Goal: Task Accomplishment & Management: Complete application form

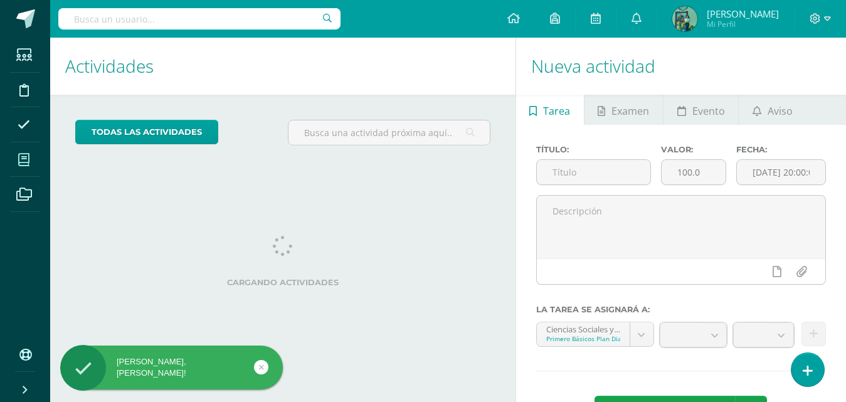
click at [35, 161] on span at bounding box center [24, 160] width 28 height 28
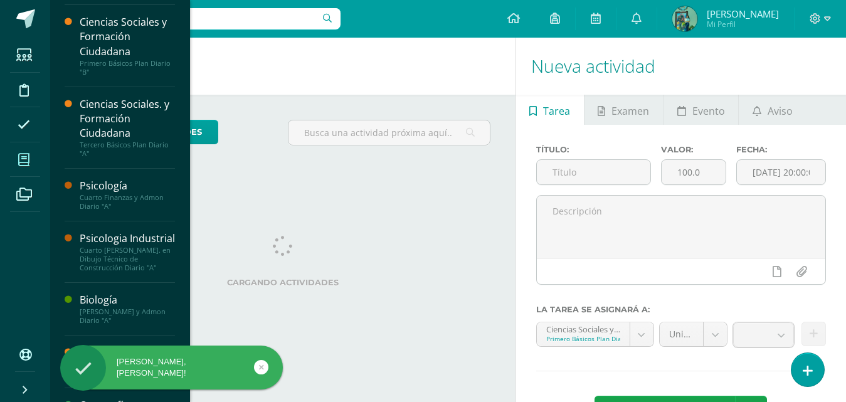
scroll to position [77, 0]
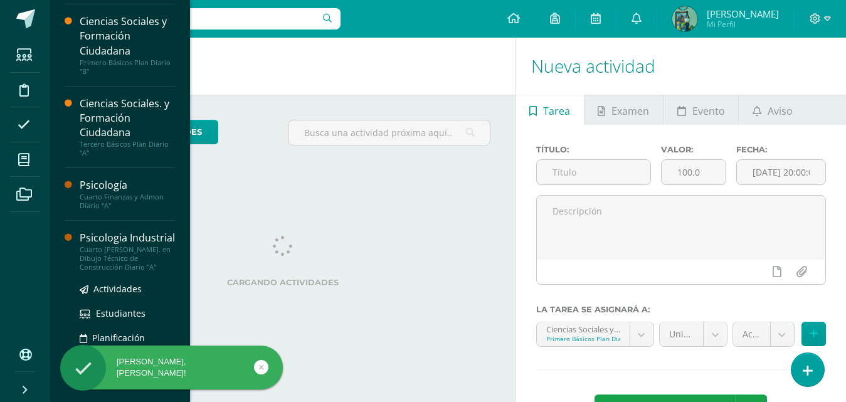
click at [97, 245] on div "Psicologia Industrial" at bounding box center [127, 238] width 95 height 14
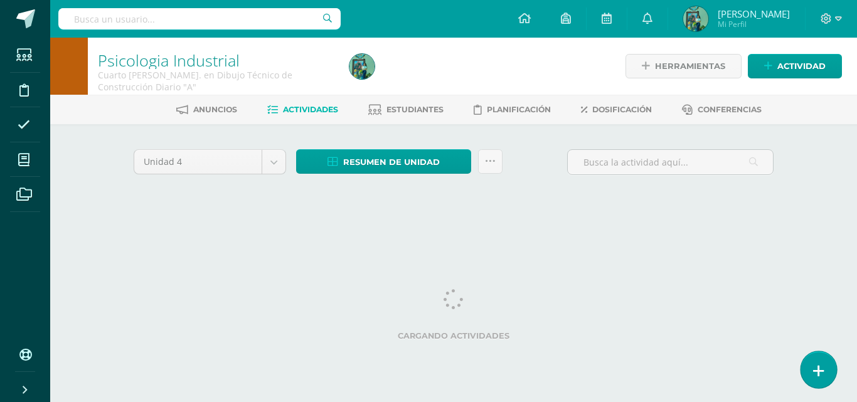
click at [825, 364] on link at bounding box center [818, 369] width 36 height 36
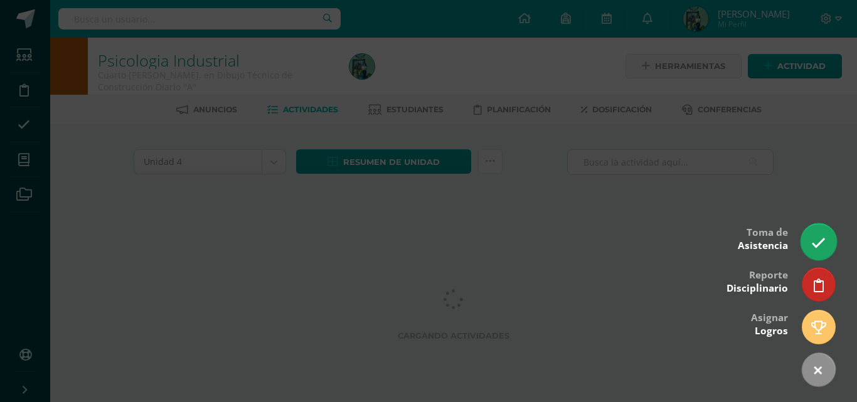
click at [826, 243] on link at bounding box center [818, 241] width 36 height 36
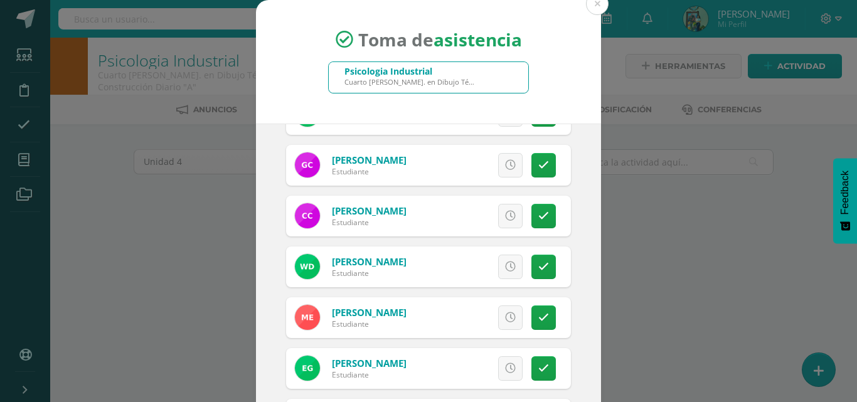
scroll to position [137, 0]
click at [534, 164] on link at bounding box center [543, 164] width 24 height 24
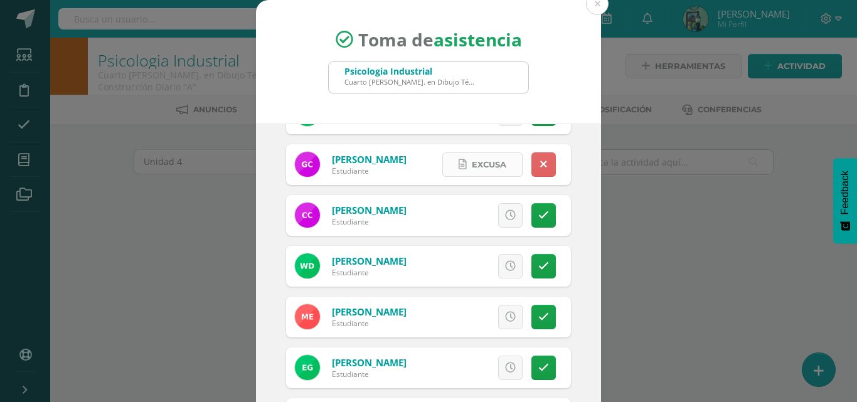
click at [472, 165] on span "Excusa" at bounding box center [489, 164] width 34 height 23
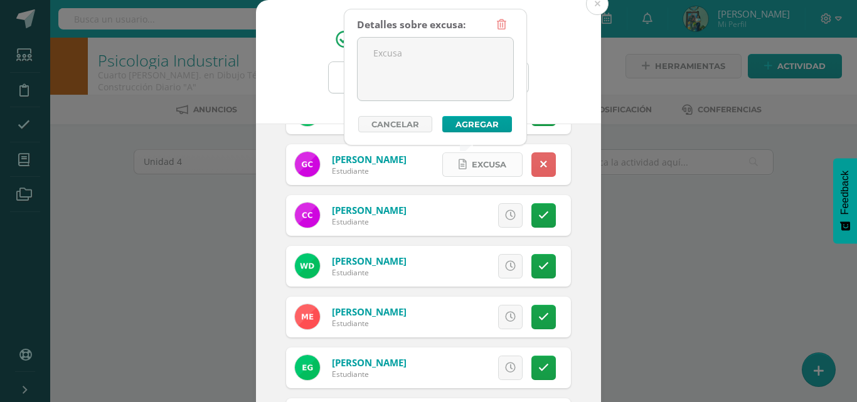
click at [472, 167] on span "Excusa" at bounding box center [489, 164] width 34 height 23
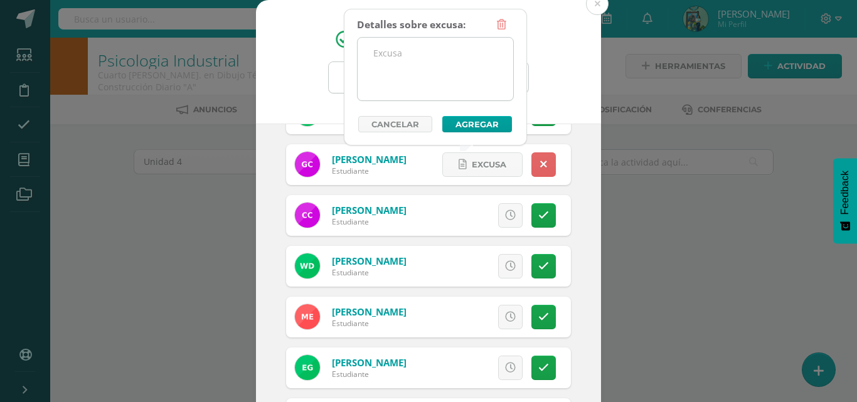
click at [440, 75] on textarea at bounding box center [435, 69] width 156 height 63
type textarea "e"
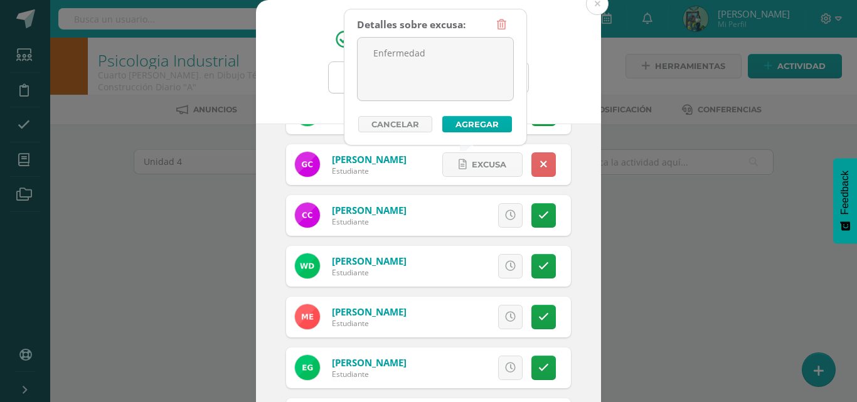
type textarea "Enfermedad"
click at [482, 117] on button "Agregar" at bounding box center [477, 124] width 70 height 16
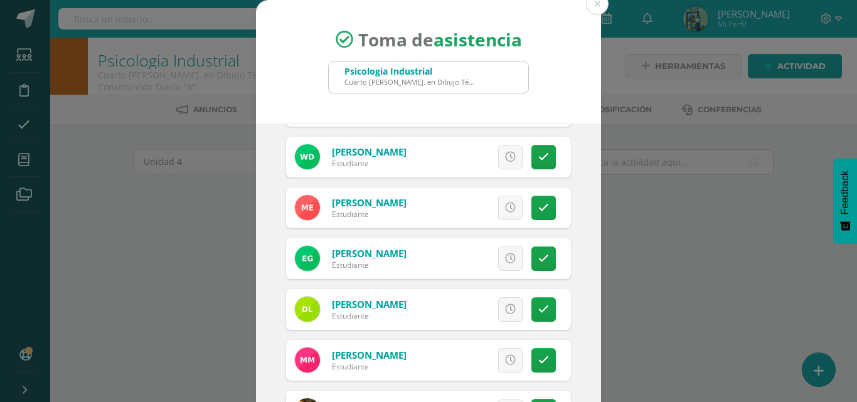
scroll to position [250, 0]
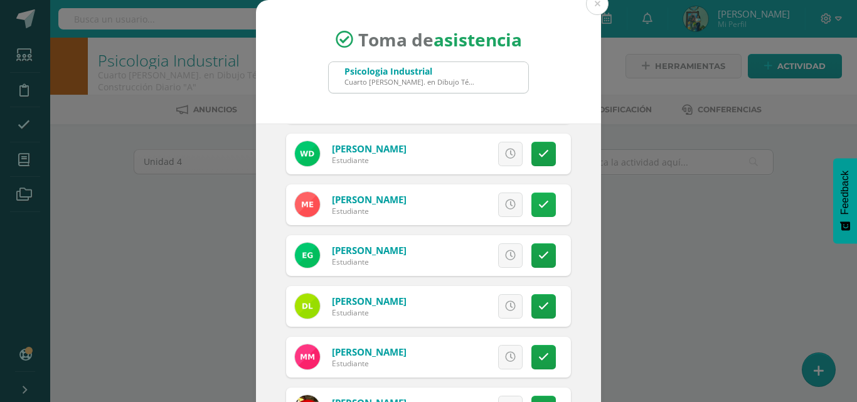
click at [534, 209] on link at bounding box center [543, 205] width 24 height 24
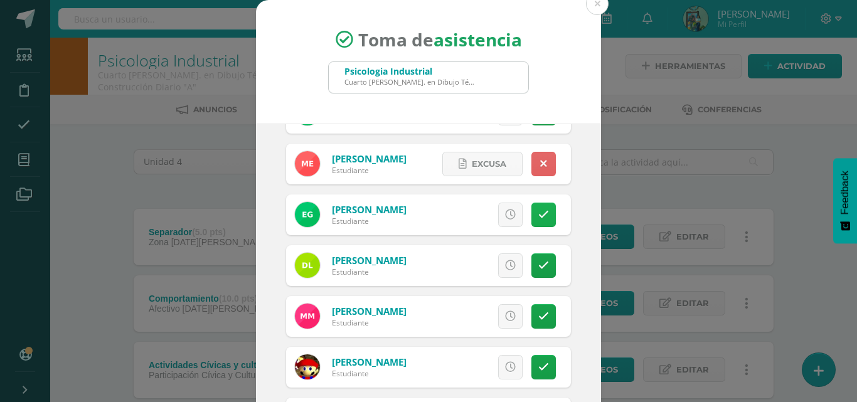
click at [531, 216] on link at bounding box center [543, 215] width 24 height 24
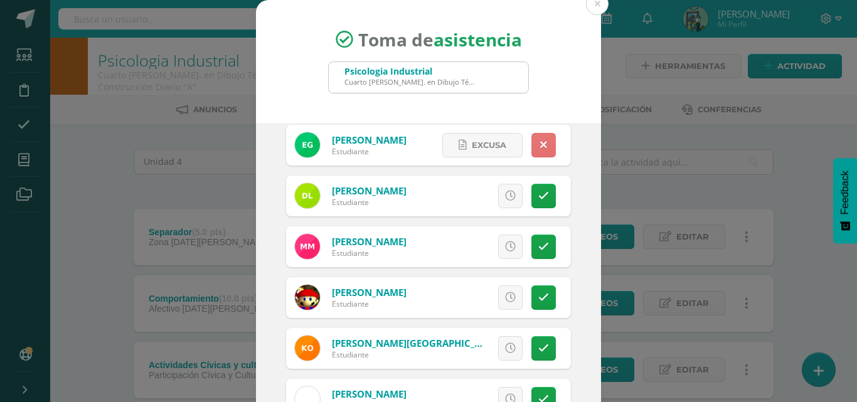
scroll to position [371, 0]
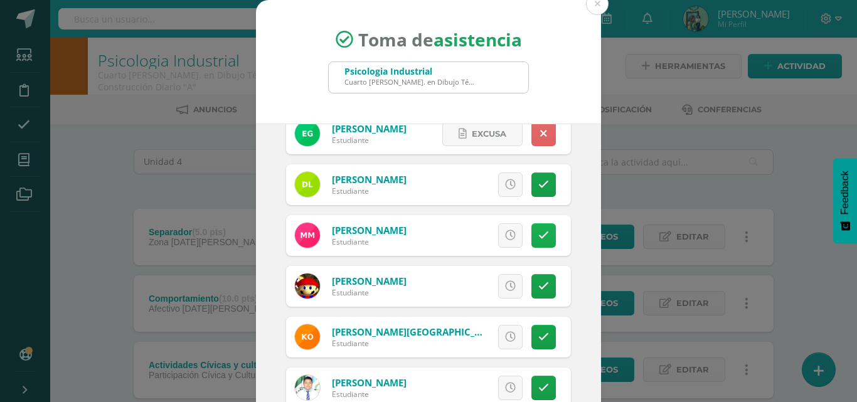
click at [531, 237] on link at bounding box center [543, 235] width 24 height 24
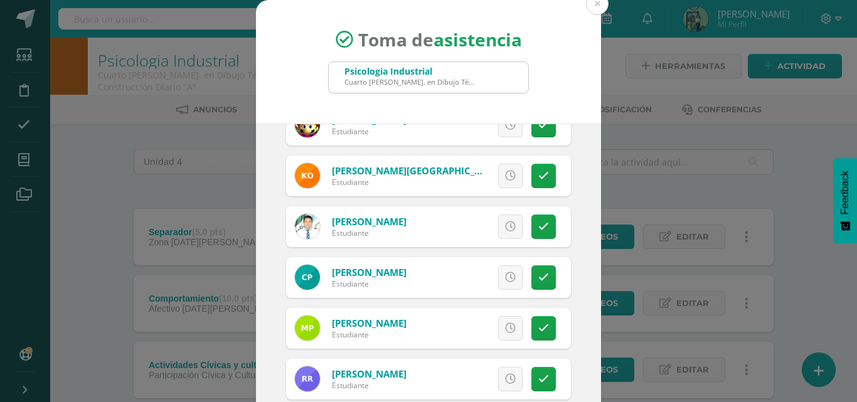
scroll to position [533, 0]
click at [531, 226] on link at bounding box center [543, 226] width 24 height 24
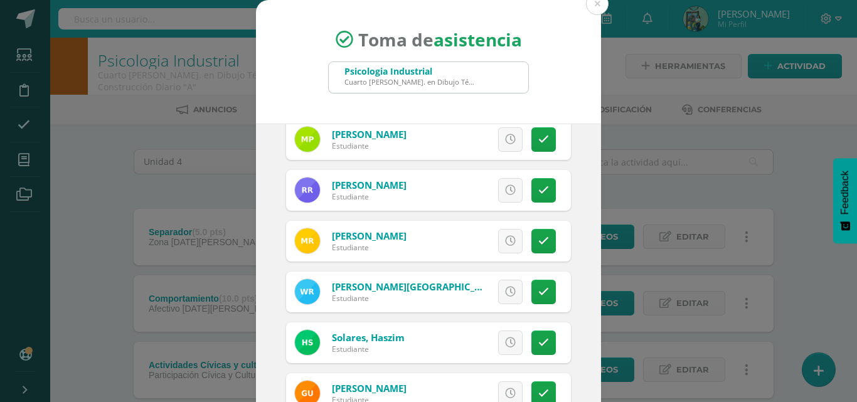
scroll to position [738, 0]
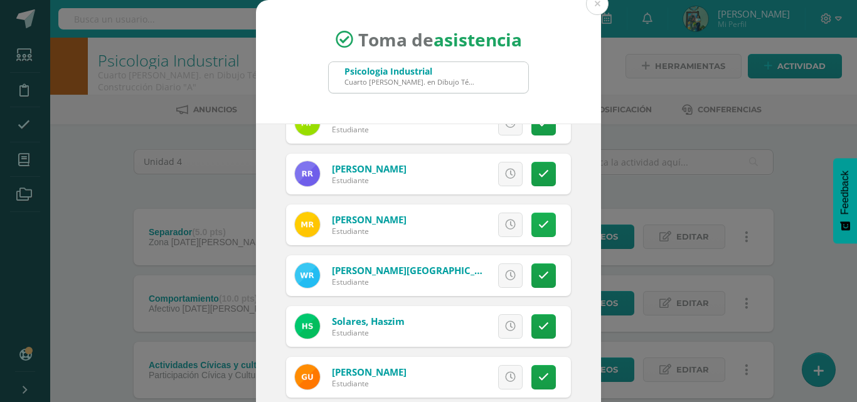
click at [534, 223] on link at bounding box center [543, 225] width 24 height 24
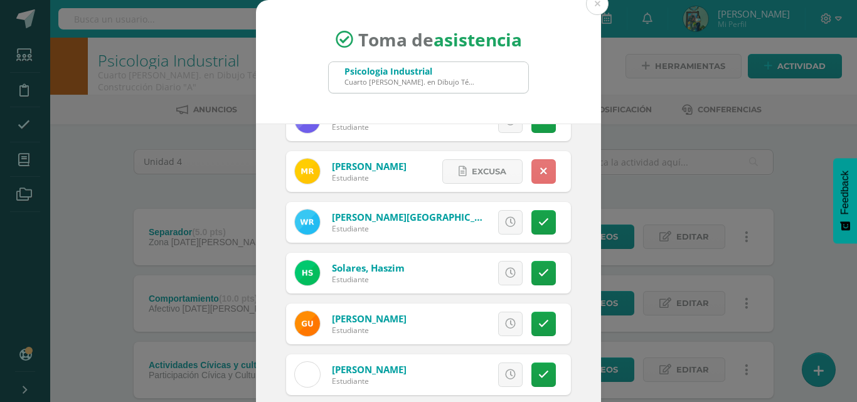
scroll to position [798, 0]
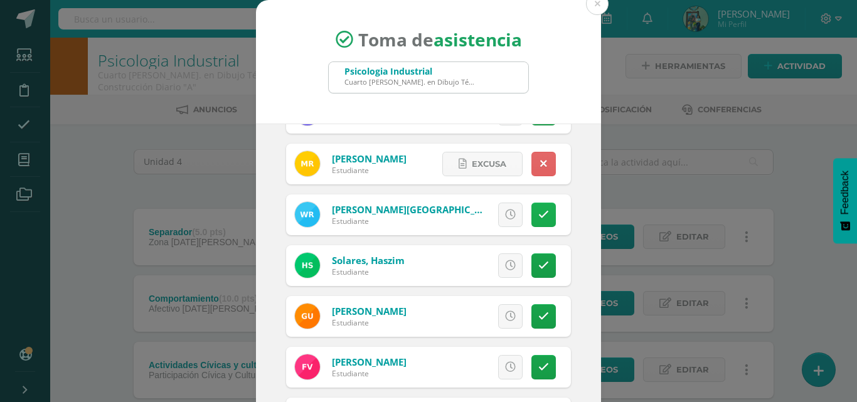
click at [532, 214] on link at bounding box center [543, 215] width 24 height 24
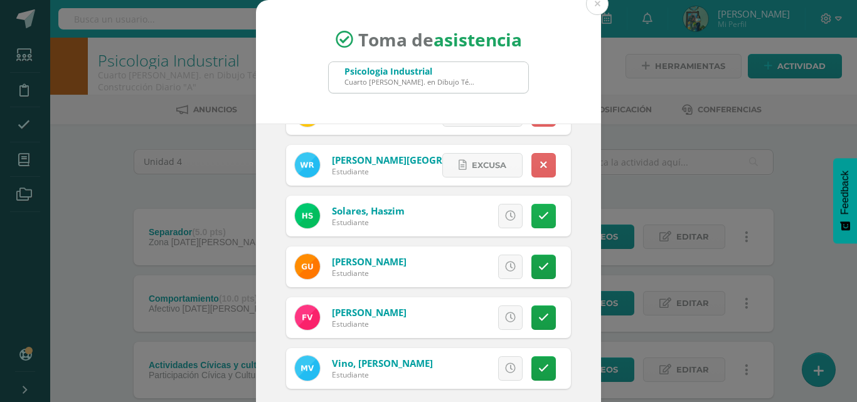
click at [533, 214] on link at bounding box center [543, 216] width 24 height 24
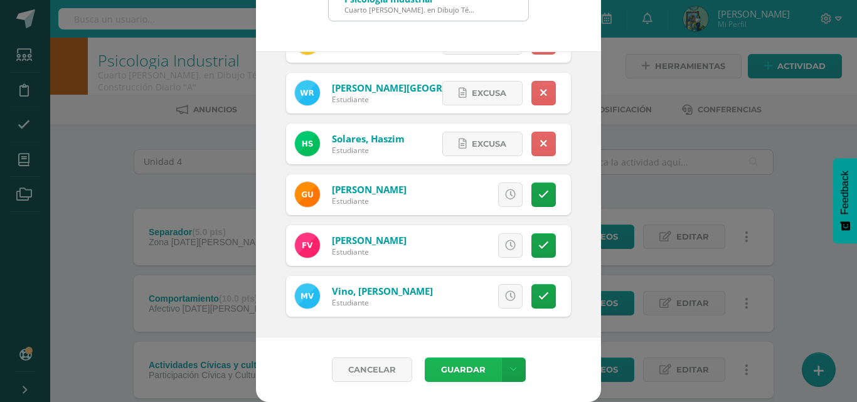
click at [448, 374] on button "Guardar" at bounding box center [463, 369] width 77 height 24
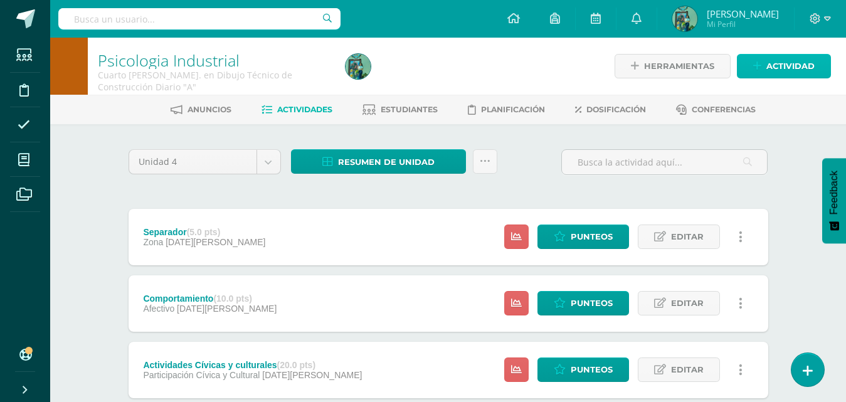
click at [784, 66] on span "Actividad" at bounding box center [790, 66] width 48 height 23
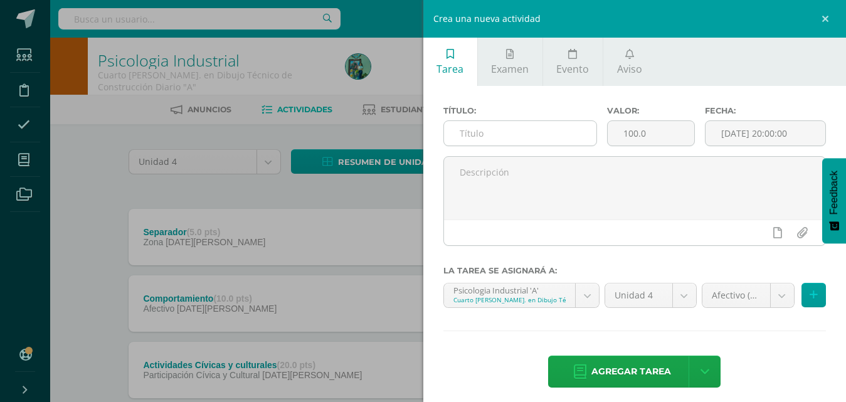
click at [535, 129] on input "text" at bounding box center [520, 133] width 152 height 24
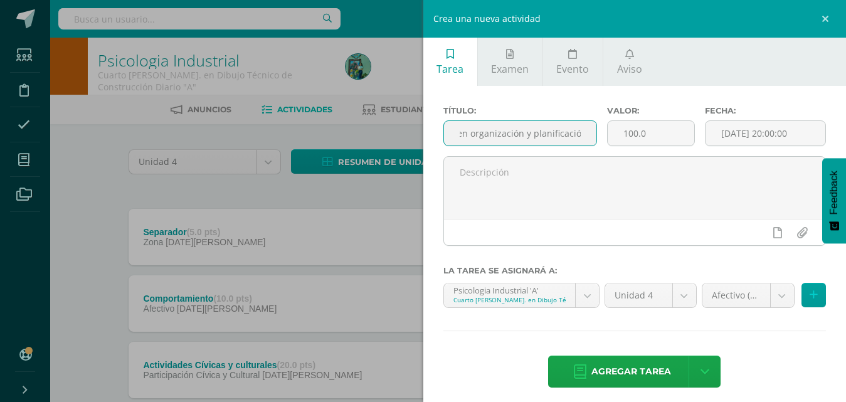
scroll to position [0, 36]
type input "Resumen organización y planificación"
click at [645, 121] on input "100.0" at bounding box center [651, 133] width 87 height 24
type input "1"
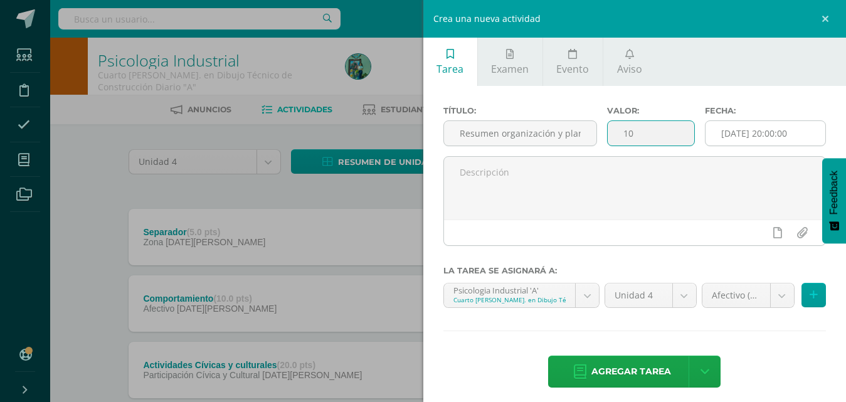
type input "10"
click at [783, 133] on input "[DATE] 20:00:00" at bounding box center [766, 133] width 120 height 24
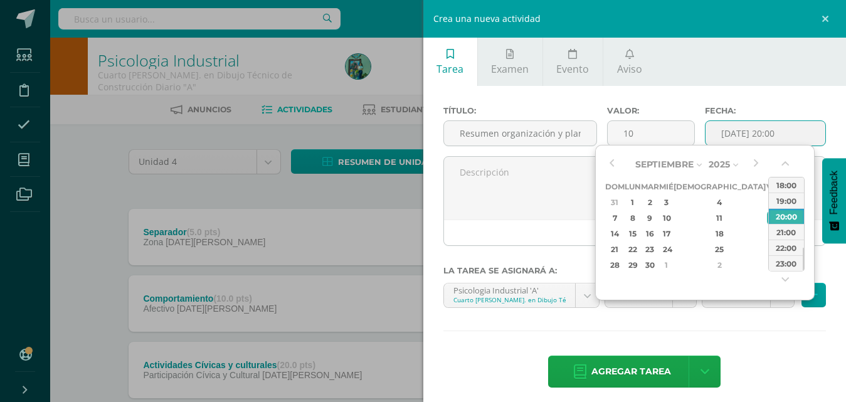
type input "2025-08-31 20:00"
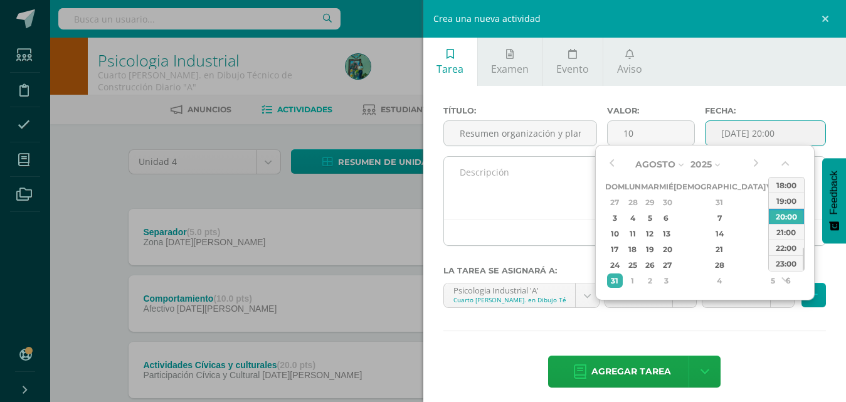
click at [548, 198] on textarea at bounding box center [635, 188] width 382 height 63
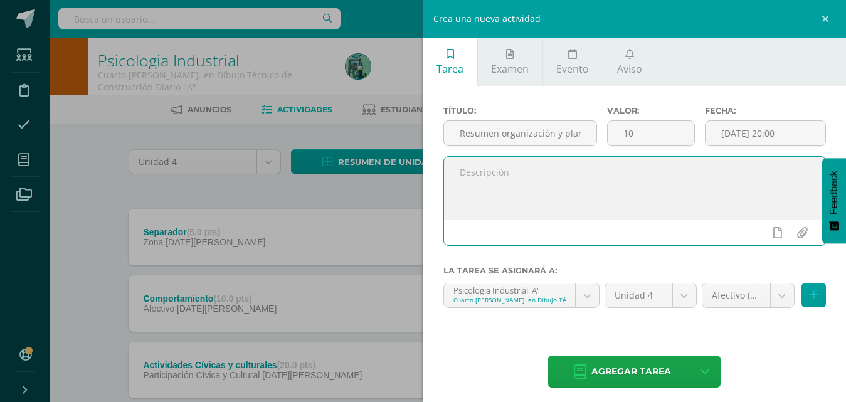
click at [596, 206] on textarea at bounding box center [635, 188] width 382 height 63
click at [618, 173] on textarea "Realiza resumen brindado por la catedratica" at bounding box center [635, 188] width 382 height 63
click at [627, 176] on textarea "Realiza resumen brindado por la catedratica" at bounding box center [635, 188] width 382 height 63
click at [628, 171] on textarea "Realiza resumen brindado por la catedratica" at bounding box center [635, 188] width 382 height 63
click at [632, 169] on textarea "Realiza resumen brindado por la catedratica" at bounding box center [635, 188] width 382 height 63
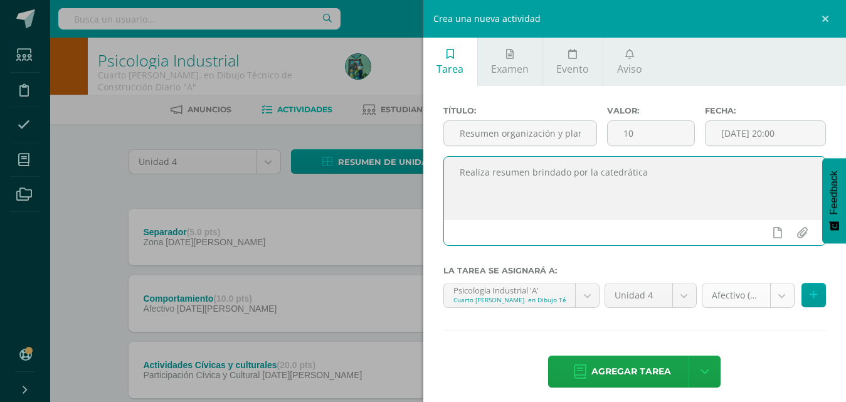
type textarea "Realiza resumen brindado por la catedrática"
click at [765, 287] on body "Asistencia almacenada con éxito Estudiantes Disciplina Asistencia Mis cursos Ar…" at bounding box center [423, 241] width 846 height 482
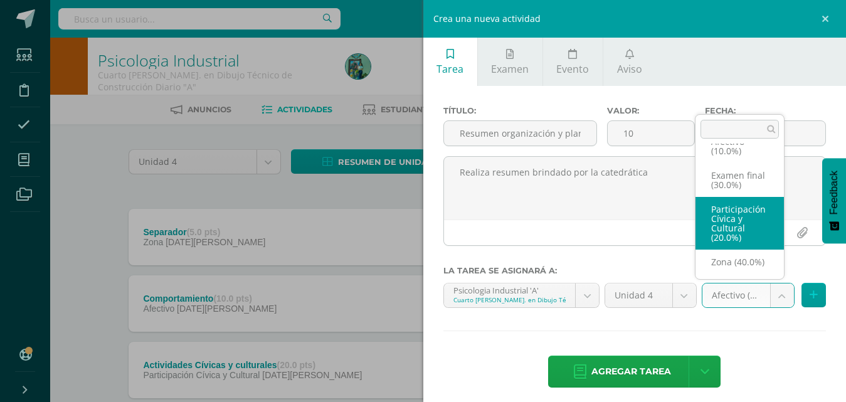
scroll to position [38, 0]
select select "68640"
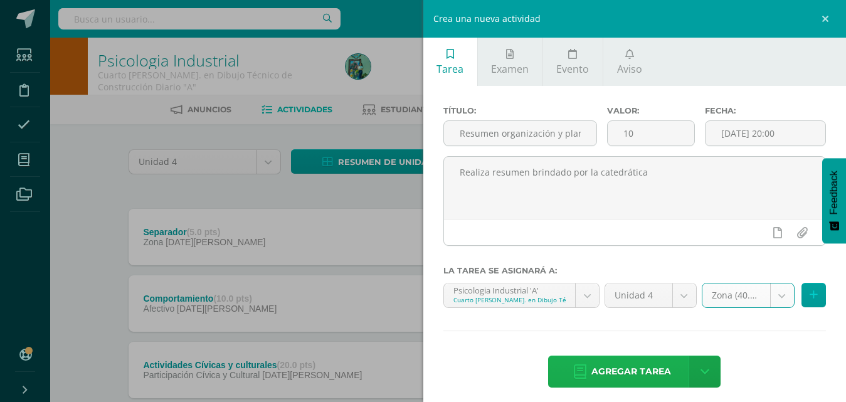
click at [640, 374] on span "Agregar tarea" at bounding box center [631, 371] width 80 height 31
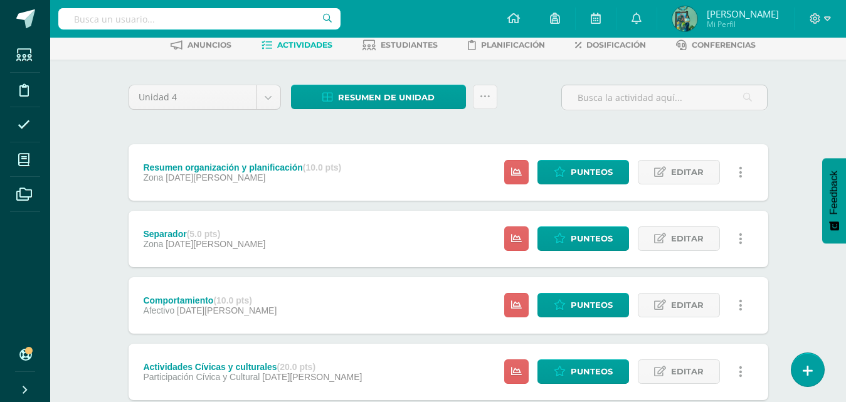
scroll to position [73, 0]
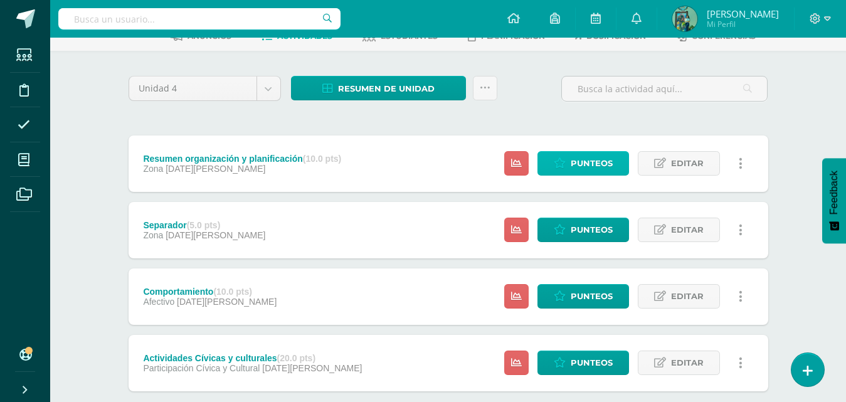
click at [599, 164] on span "Punteos" at bounding box center [592, 163] width 42 height 23
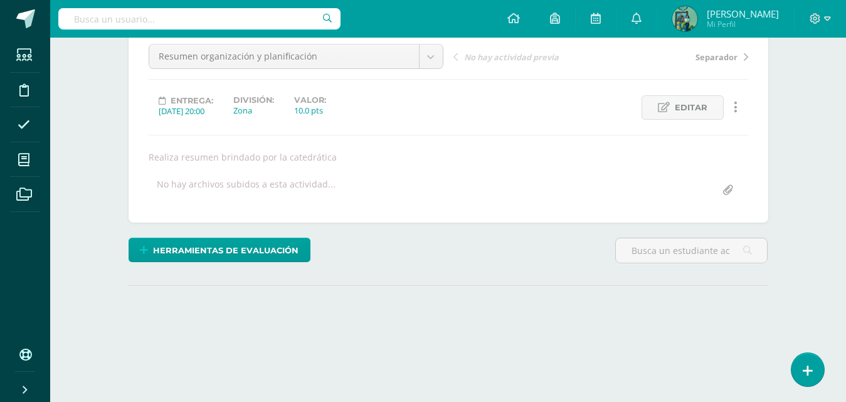
scroll to position [183, 0]
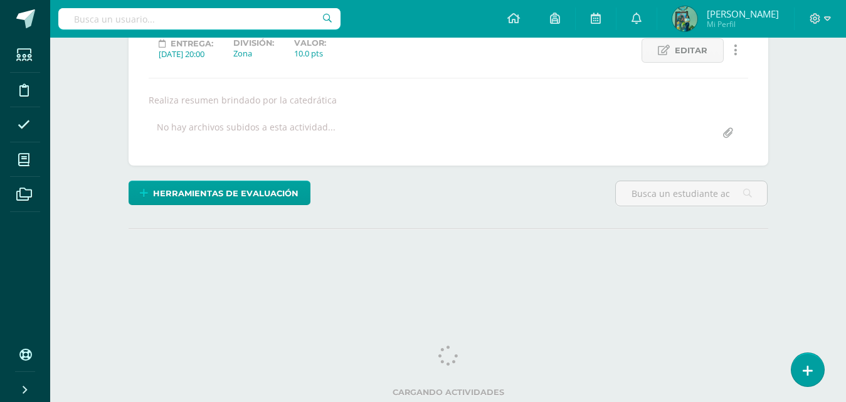
type input "3"
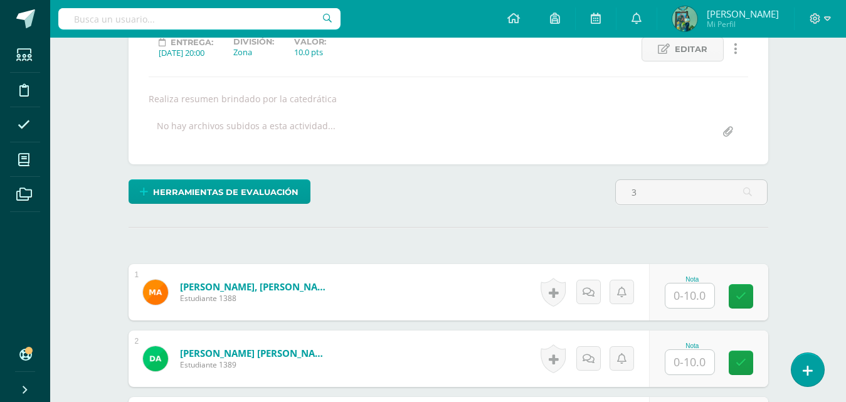
scroll to position [184, 0]
click at [690, 289] on input "text" at bounding box center [689, 295] width 49 height 24
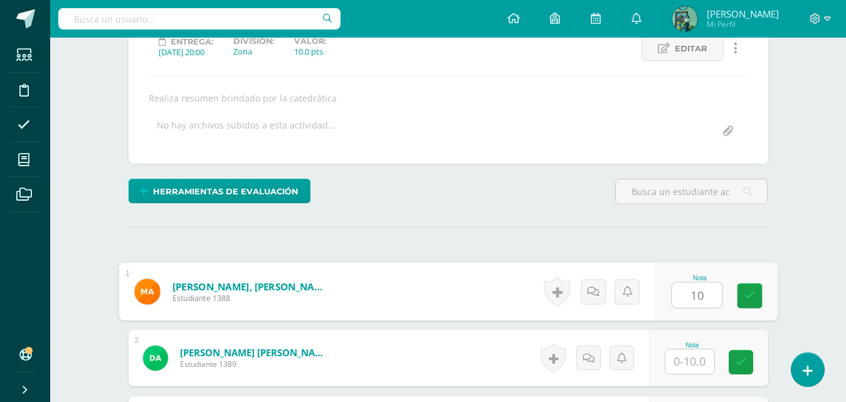
type input "10"
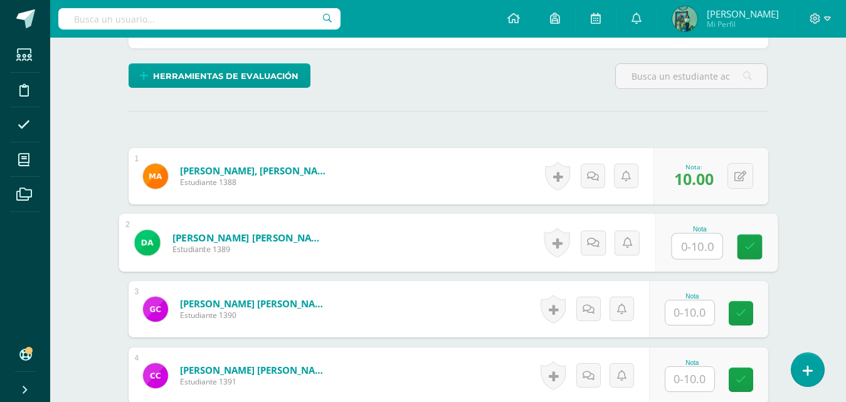
scroll to position [300, 0]
type input "]"
type input "10"
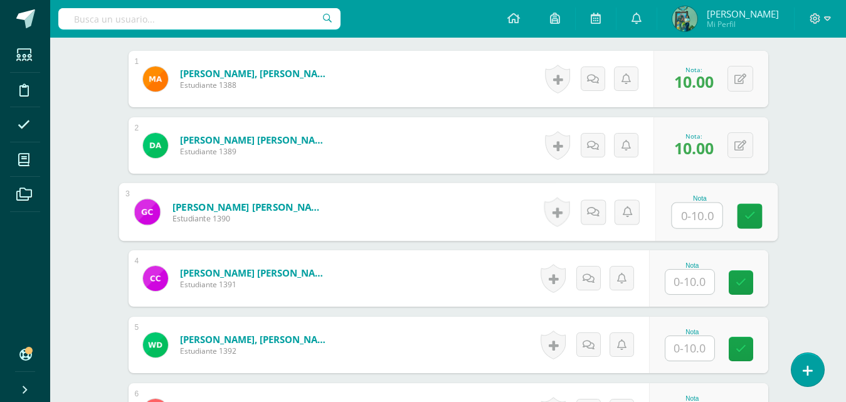
scroll to position [399, 0]
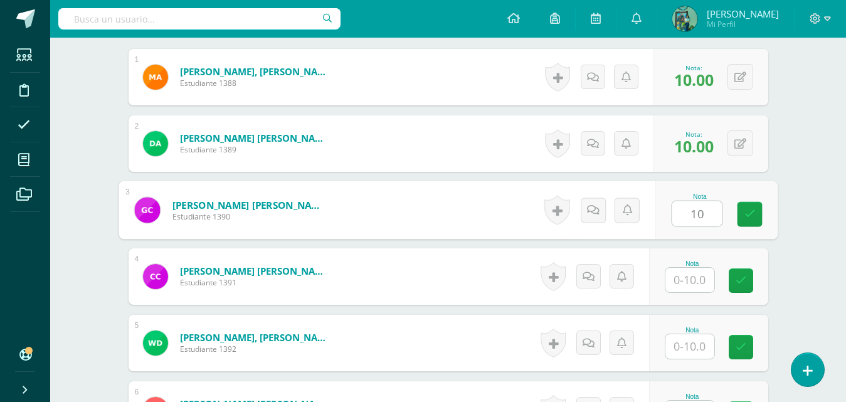
type input "10"
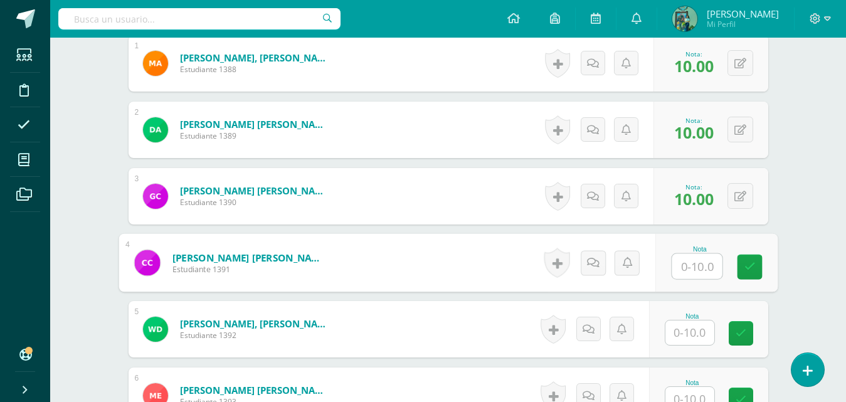
scroll to position [485, 0]
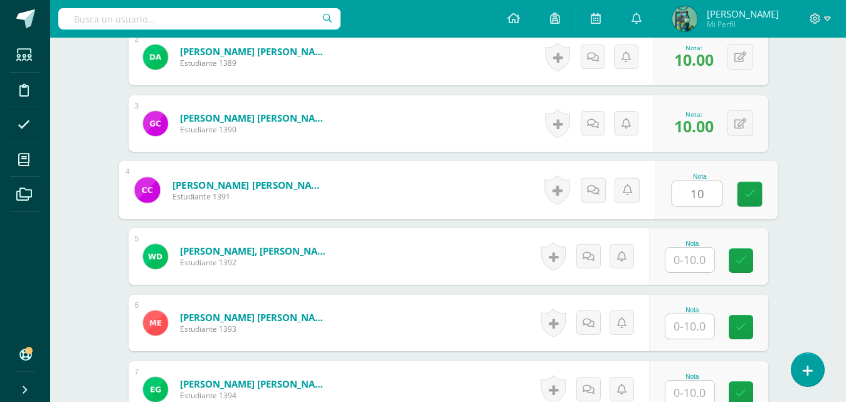
type input "10"
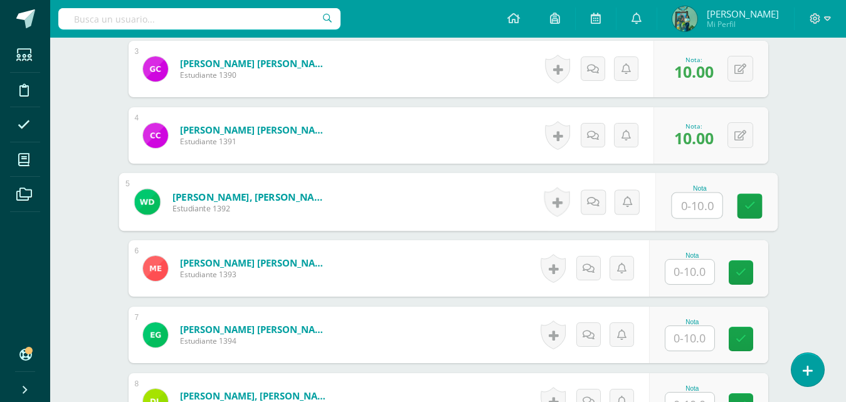
scroll to position [568, 0]
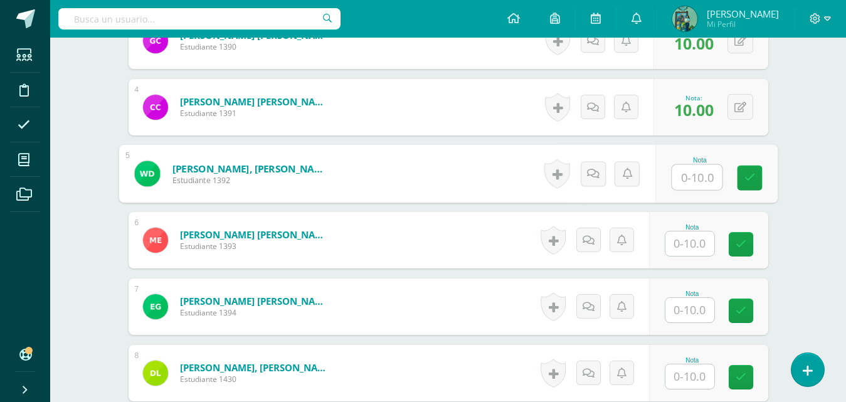
type input "t"
type input "10"
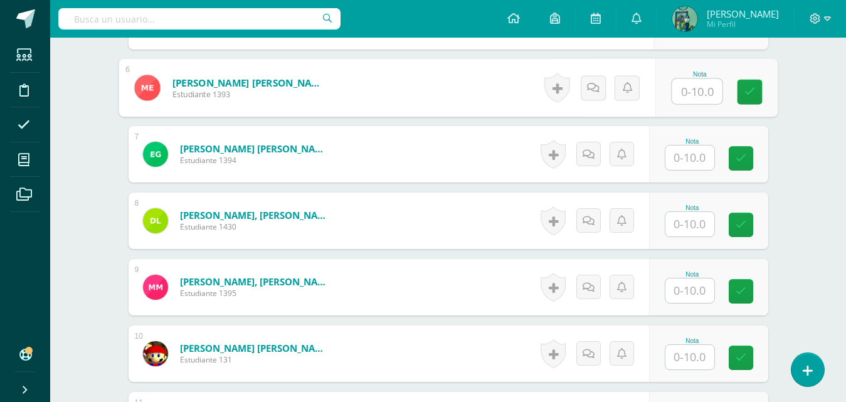
scroll to position [722, 0]
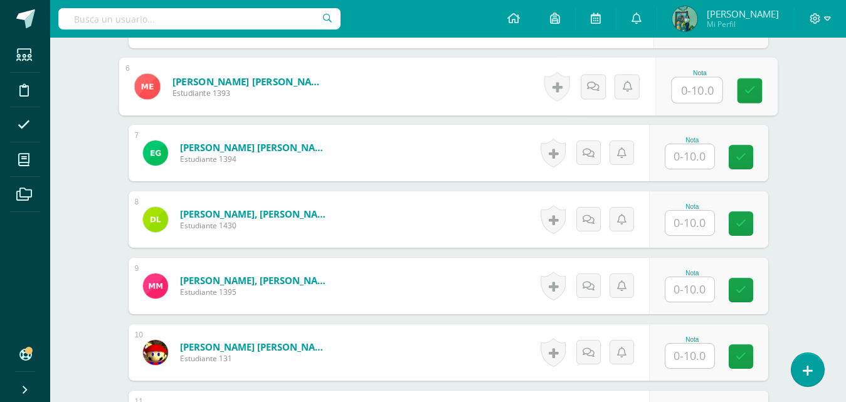
click at [696, 221] on input "text" at bounding box center [689, 223] width 49 height 24
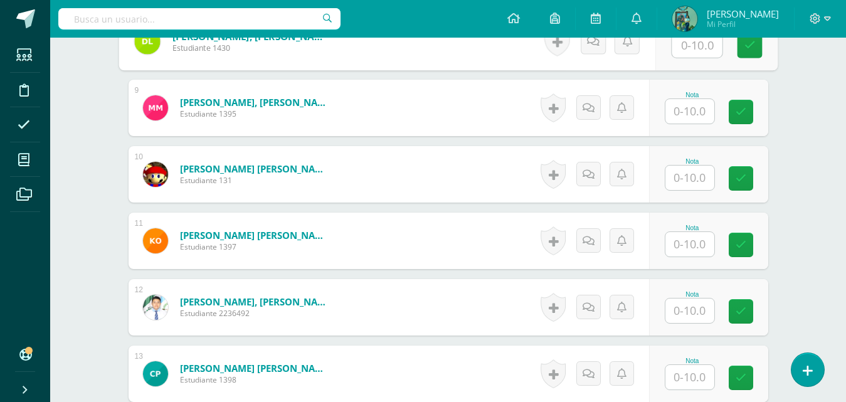
scroll to position [901, 0]
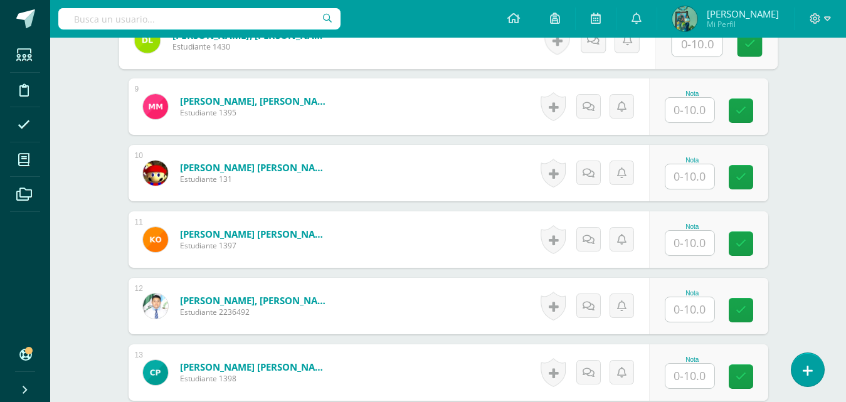
click at [693, 243] on input "text" at bounding box center [689, 243] width 49 height 24
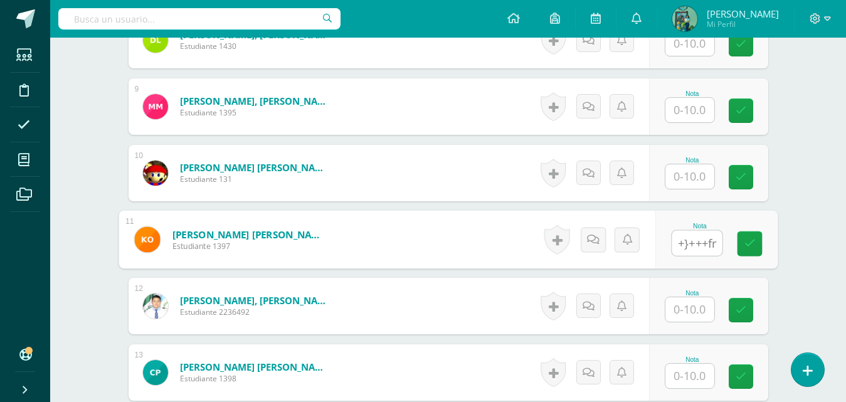
scroll to position [0, 0]
type input "+"
type input "10"
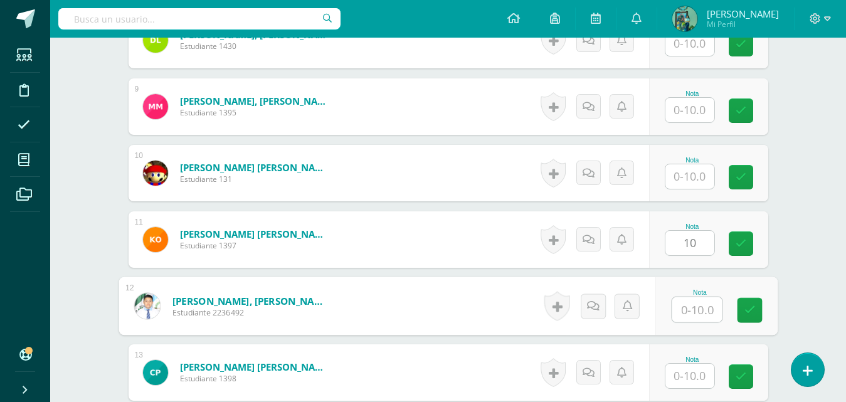
click at [692, 174] on input "text" at bounding box center [689, 176] width 49 height 24
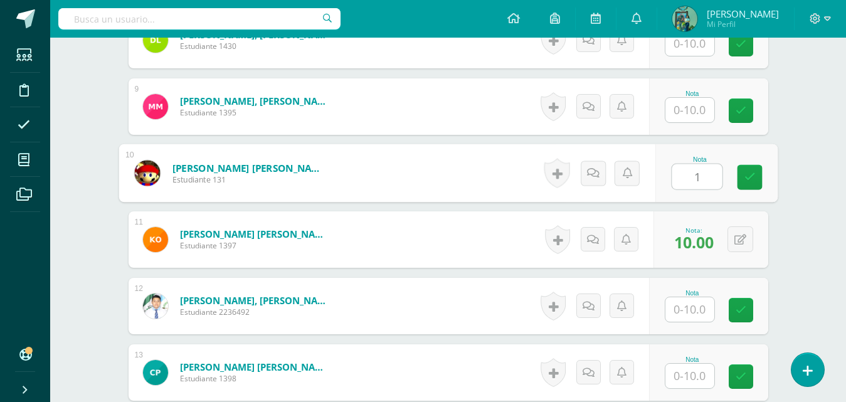
type input "10"
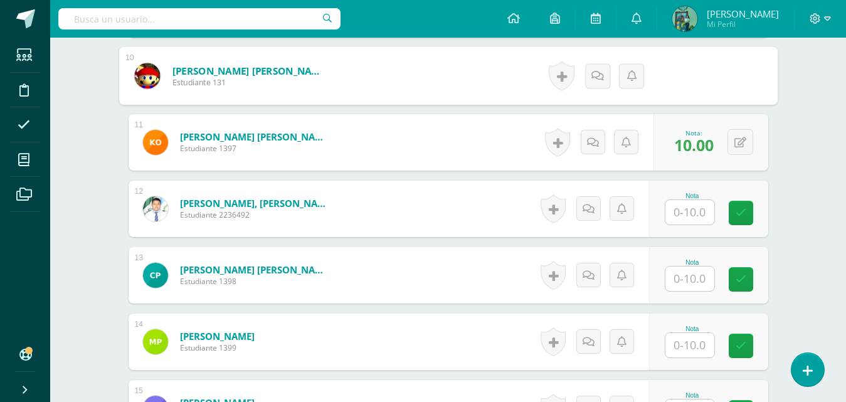
scroll to position [1001, 0]
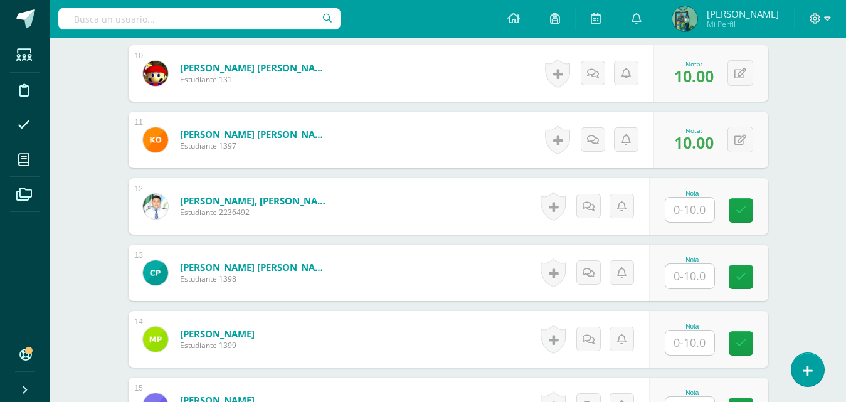
click at [684, 282] on input "text" at bounding box center [689, 276] width 49 height 24
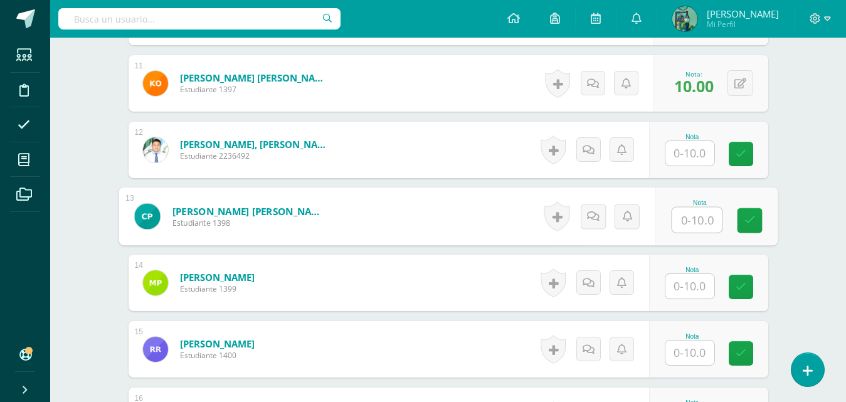
scroll to position [1062, 0]
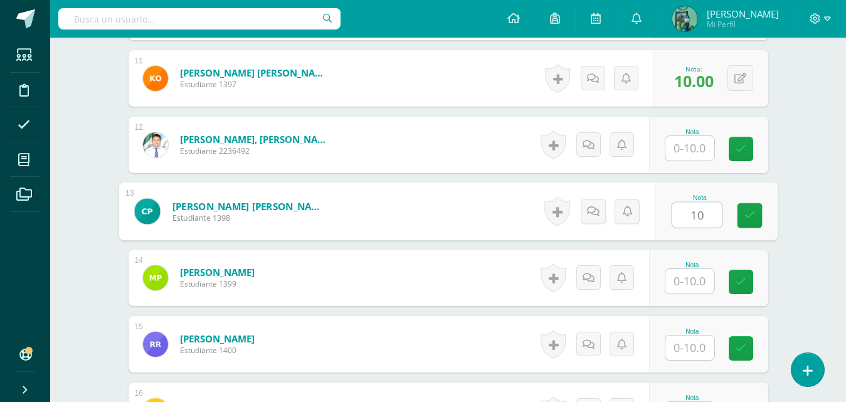
type input "10"
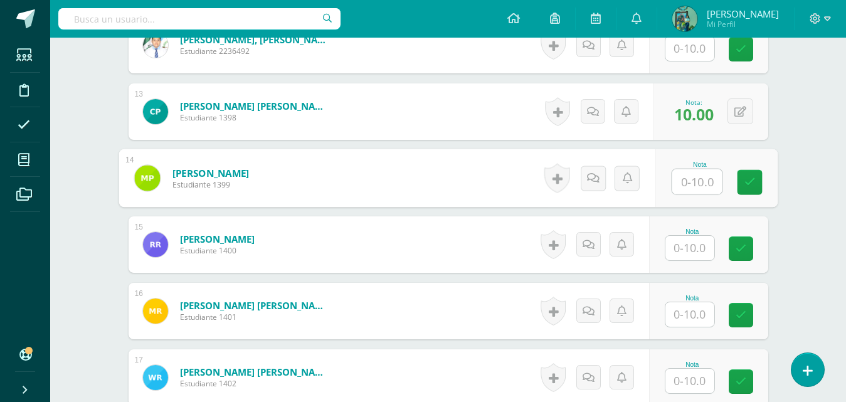
scroll to position [1166, 0]
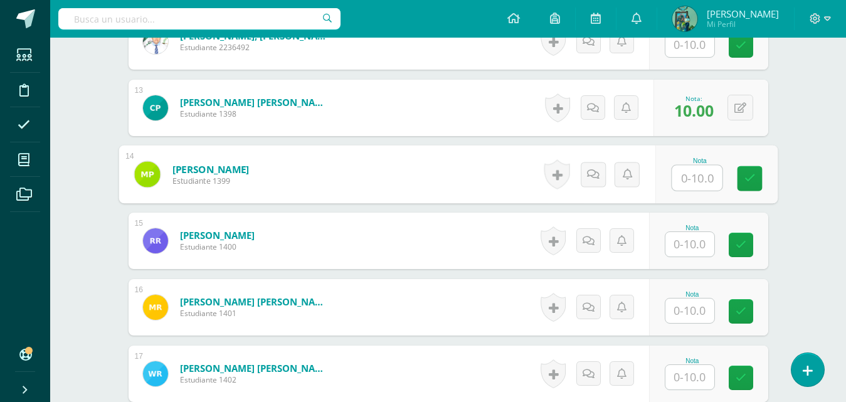
click at [692, 182] on input "text" at bounding box center [697, 178] width 50 height 25
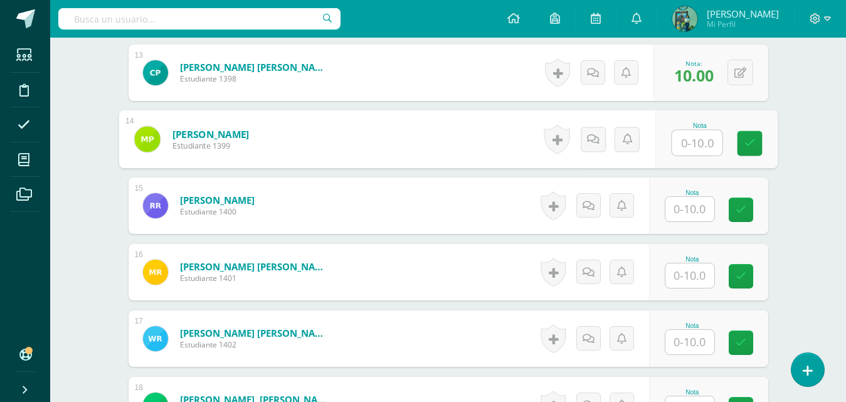
scroll to position [1202, 0]
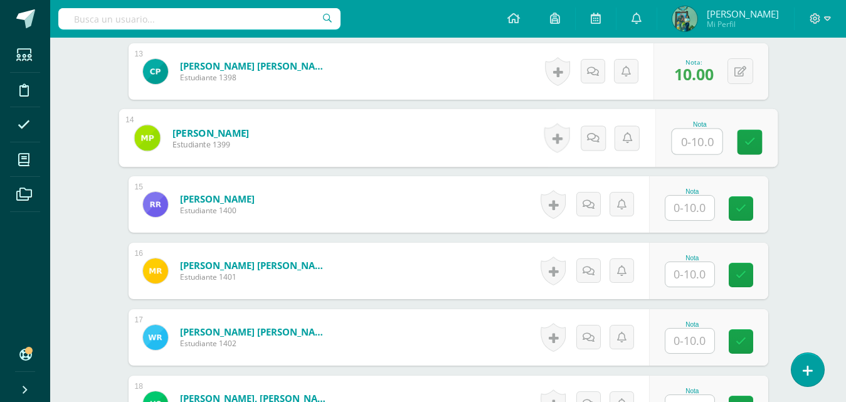
click at [704, 135] on input "text" at bounding box center [697, 141] width 50 height 25
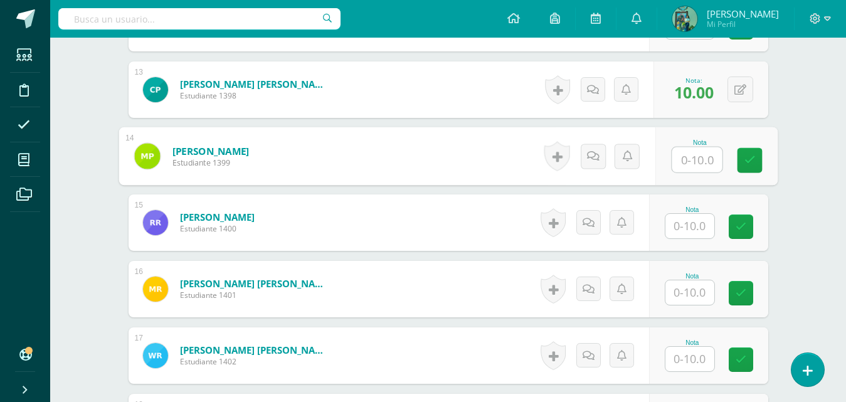
scroll to position [1190, 0]
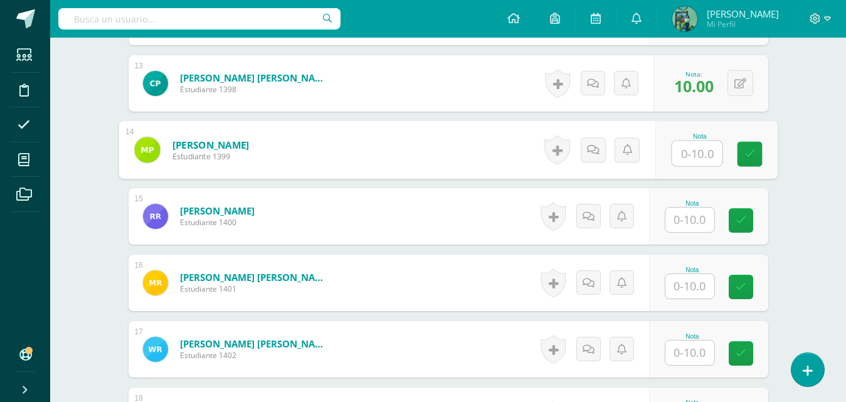
click at [696, 152] on input "text" at bounding box center [697, 153] width 50 height 25
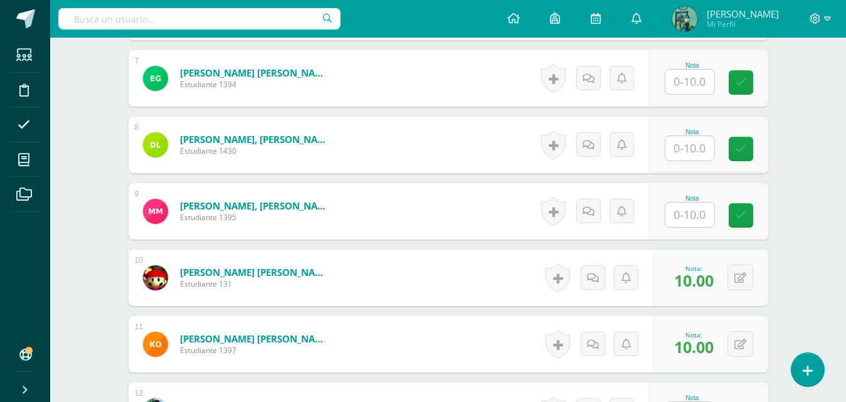
scroll to position [675, 0]
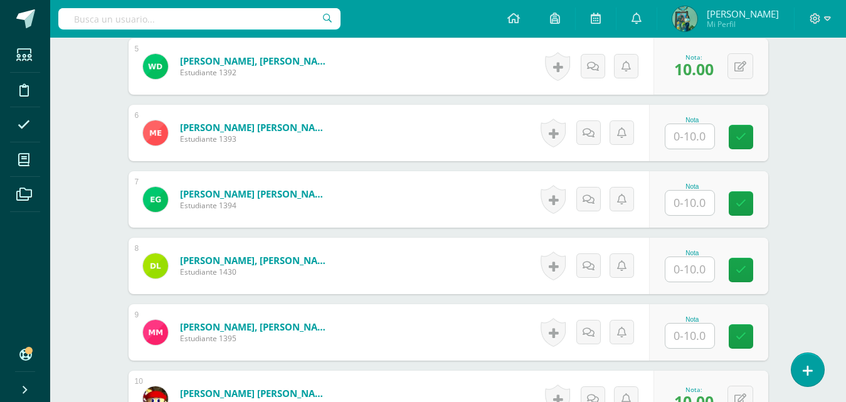
click at [689, 274] on input "text" at bounding box center [689, 269] width 49 height 24
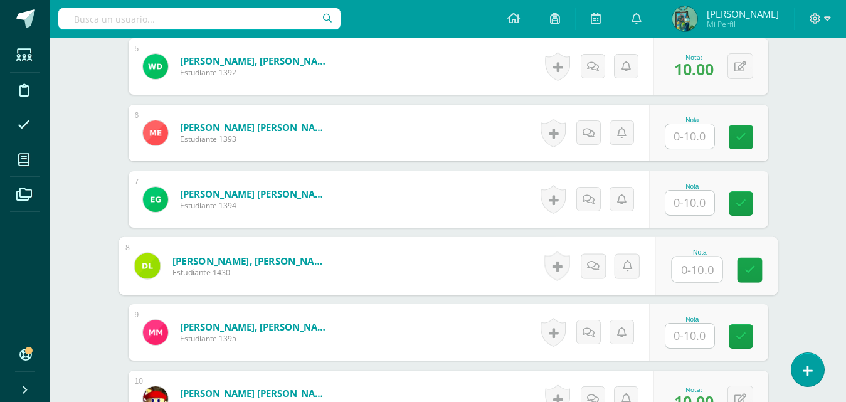
type input "u"
type input "10"
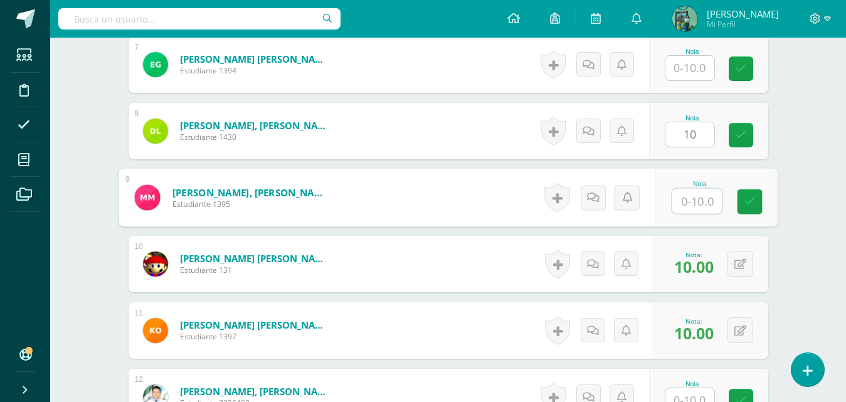
scroll to position [817, 0]
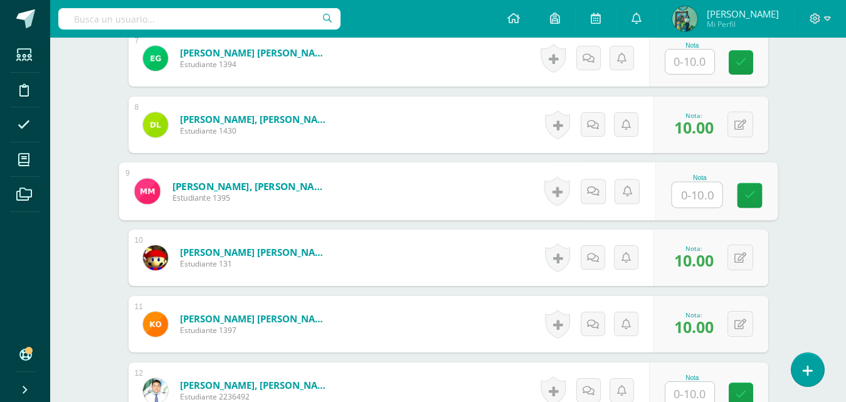
type input "0"
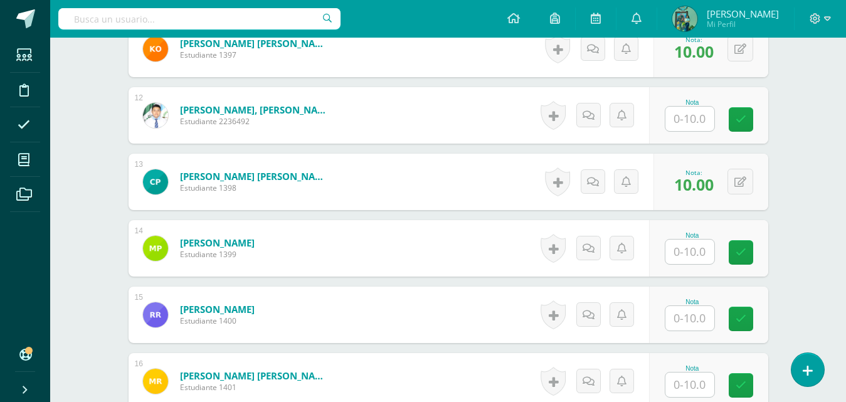
scroll to position [1108, 0]
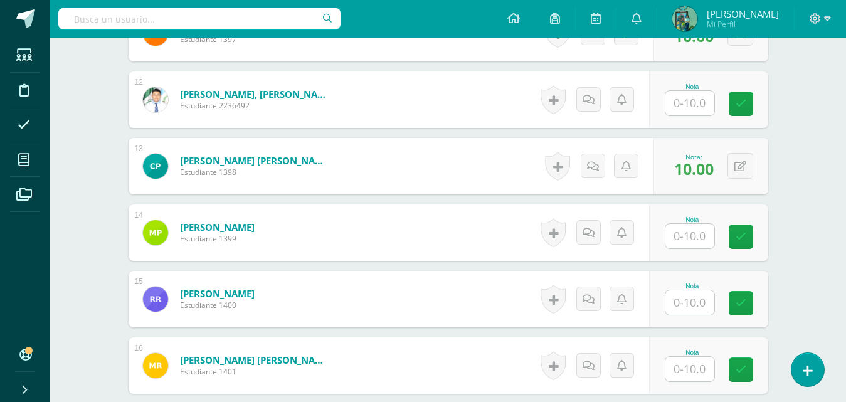
click at [694, 236] on input "text" at bounding box center [689, 236] width 49 height 24
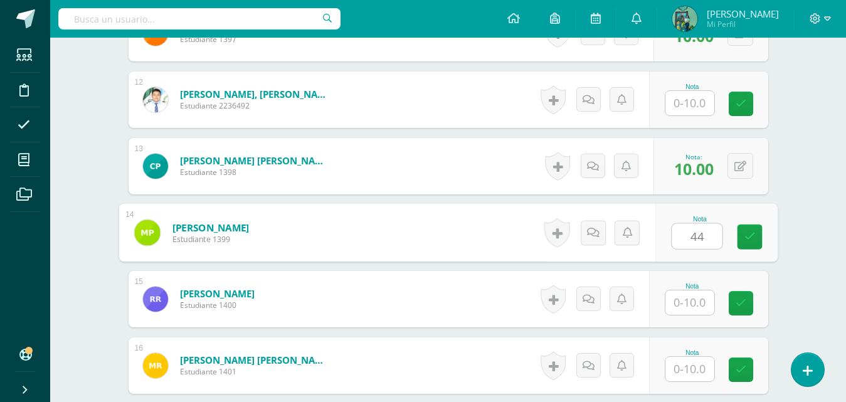
type input "4"
type input "8"
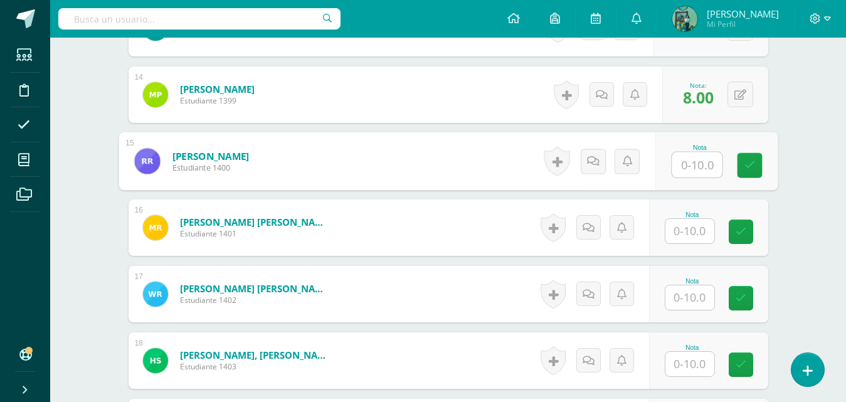
scroll to position [1246, 0]
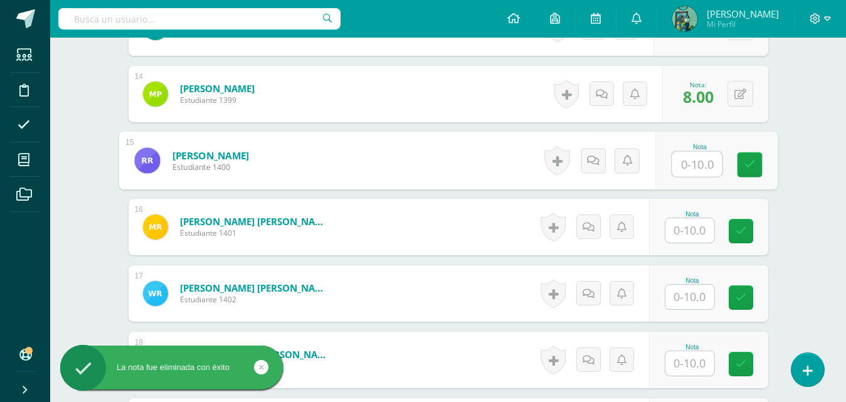
type input "*"
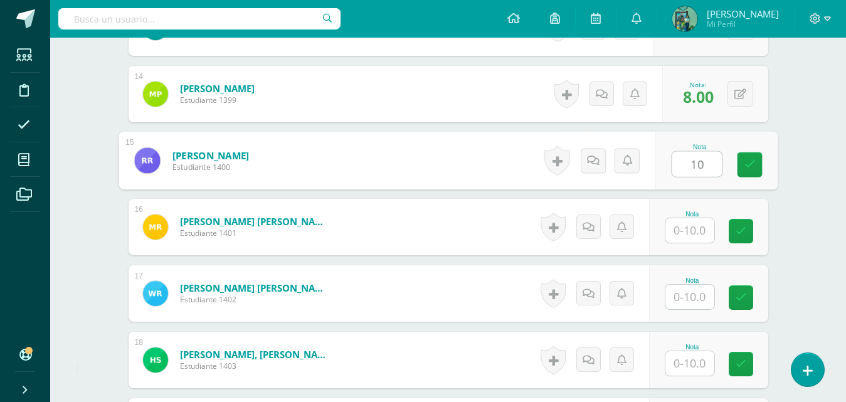
type input "10"
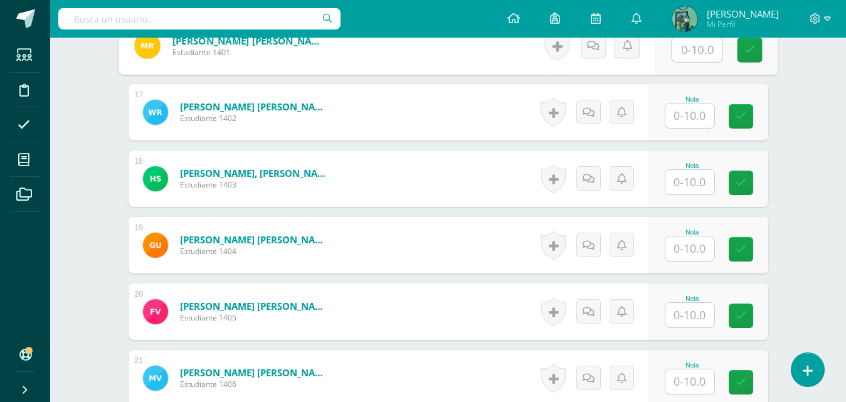
click at [691, 255] on input "text" at bounding box center [689, 248] width 49 height 24
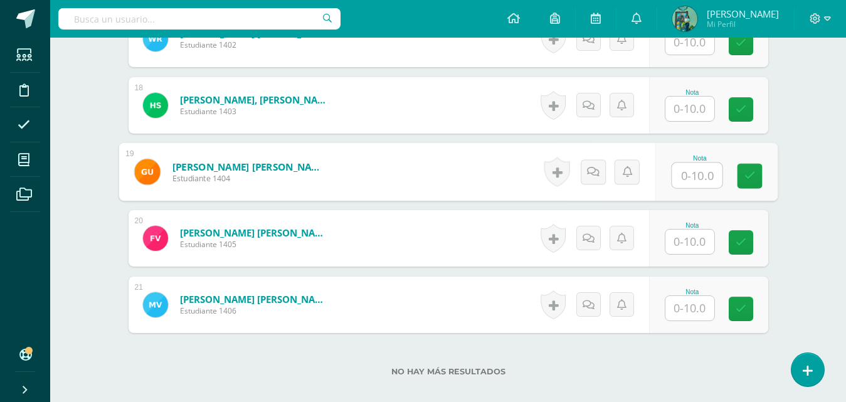
scroll to position [1503, 0]
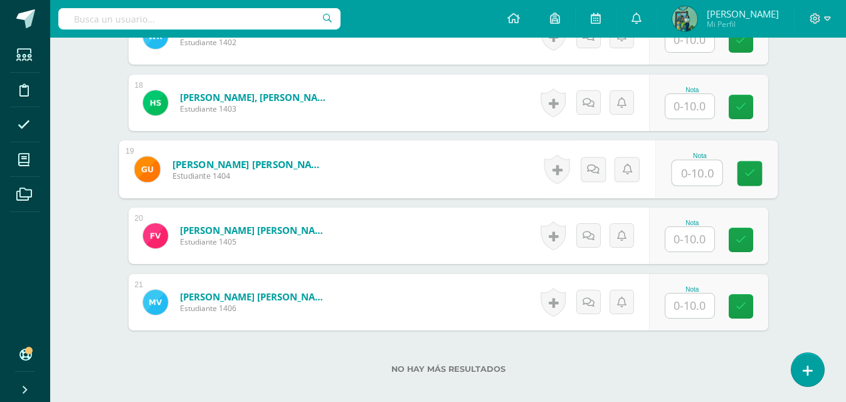
click at [690, 235] on input "text" at bounding box center [689, 239] width 49 height 24
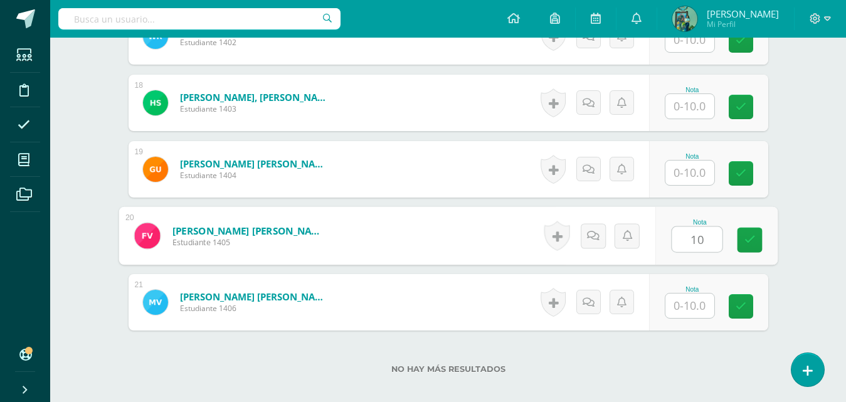
type input "10"
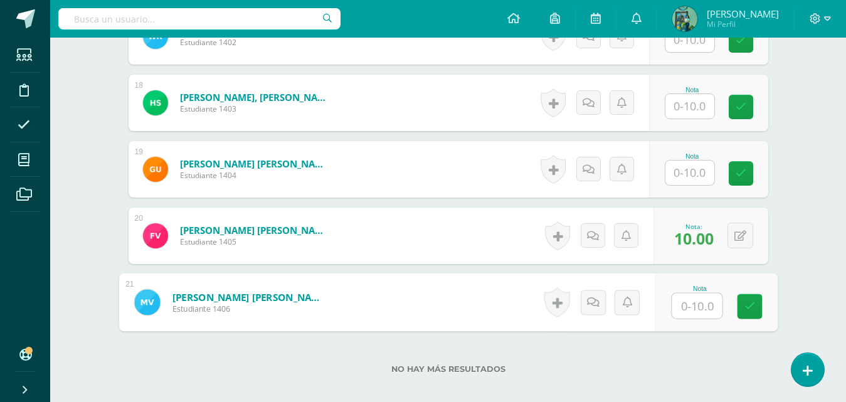
click at [697, 169] on input "text" at bounding box center [689, 173] width 49 height 24
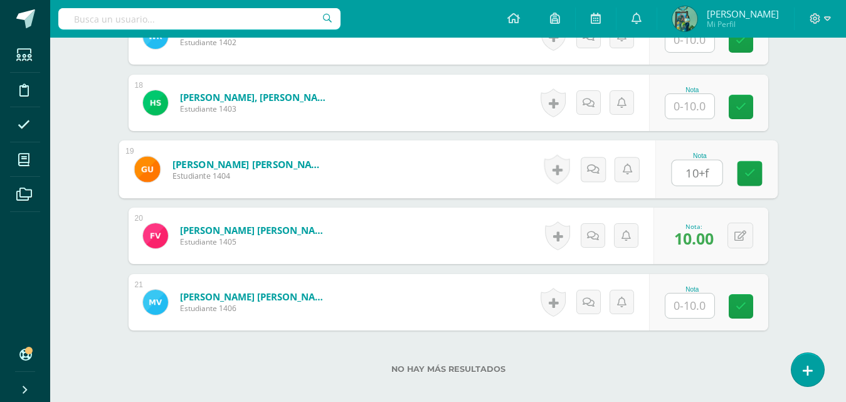
type input "10+"
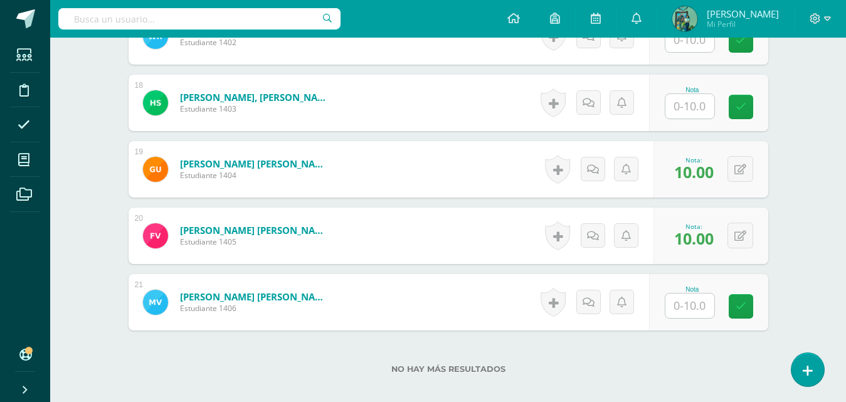
click at [686, 316] on input "text" at bounding box center [689, 306] width 49 height 24
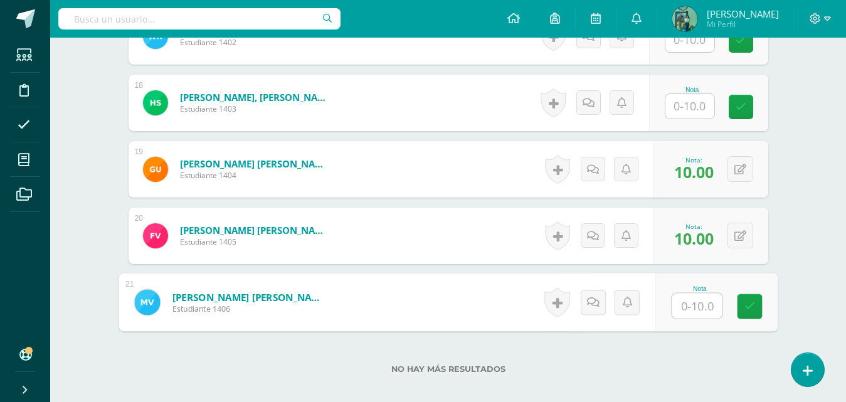
click at [682, 308] on input "text" at bounding box center [697, 306] width 50 height 25
type input "10"
click at [738, 296] on link at bounding box center [749, 306] width 25 height 25
click at [756, 309] on link at bounding box center [749, 306] width 25 height 25
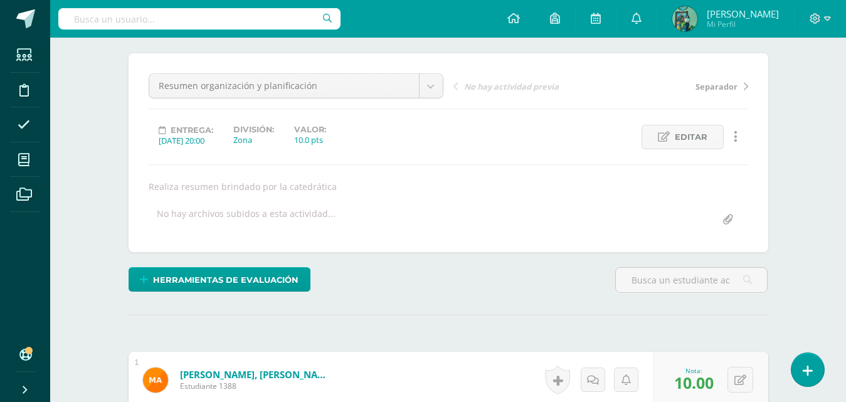
scroll to position [0, 0]
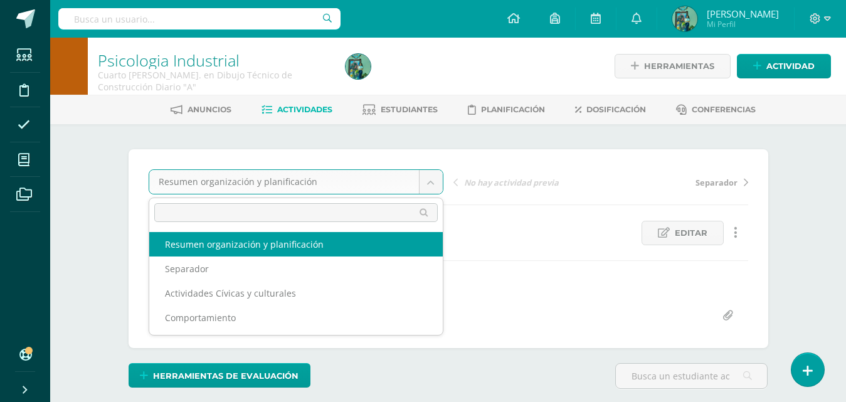
select select "/dashboard/teacher/grade-activity/83105/"
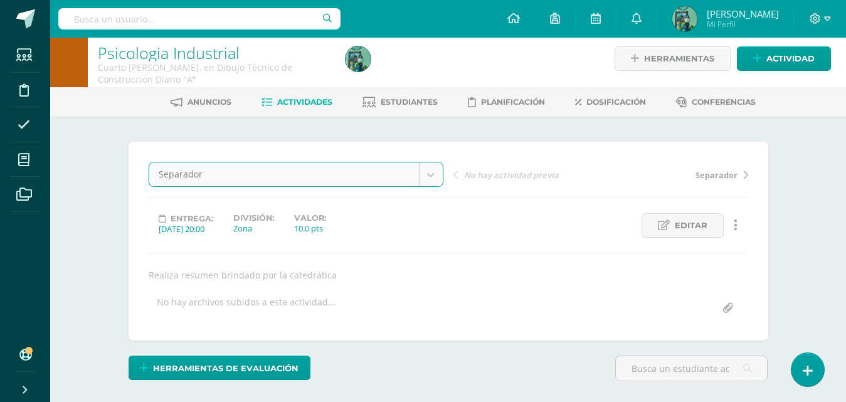
scroll to position [25, 0]
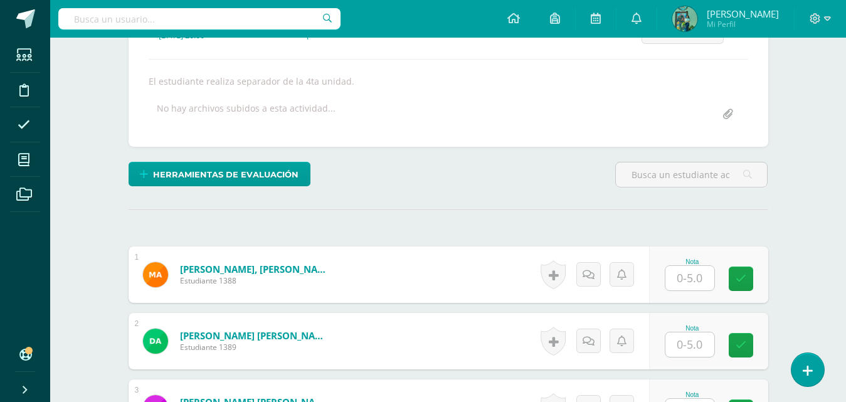
scroll to position [270, 0]
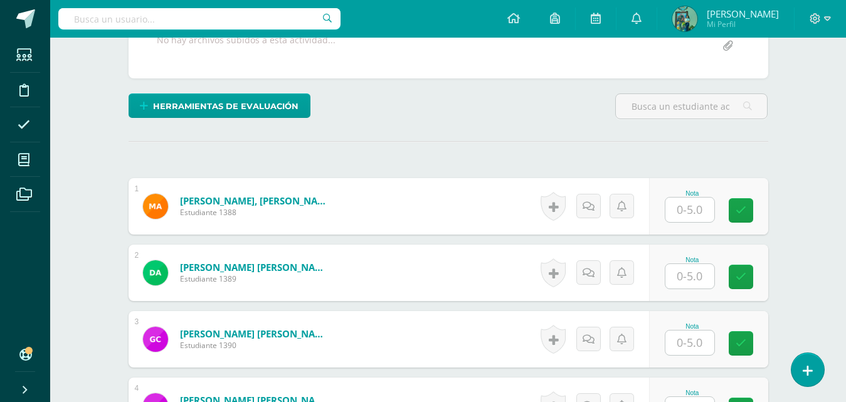
click at [694, 214] on input "text" at bounding box center [689, 210] width 49 height 24
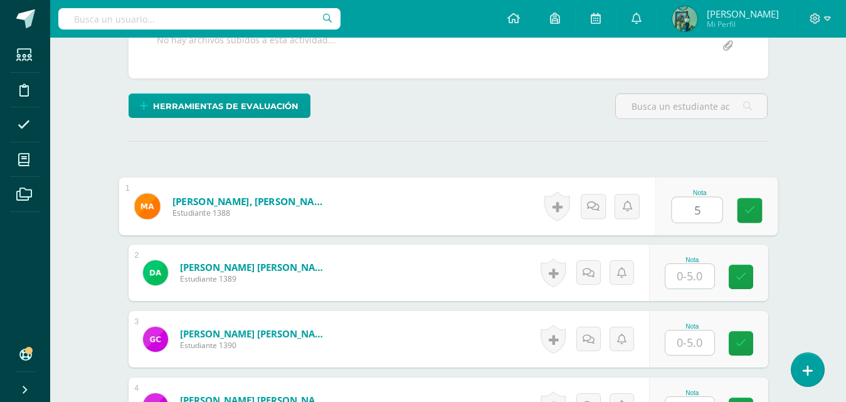
type input "5"
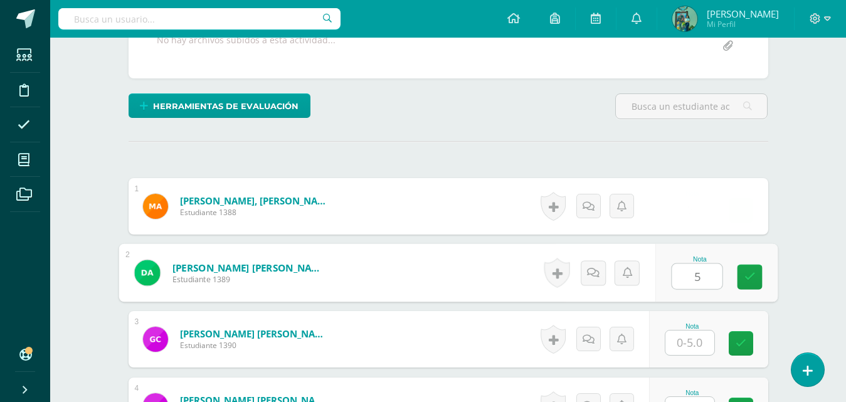
type input "5"
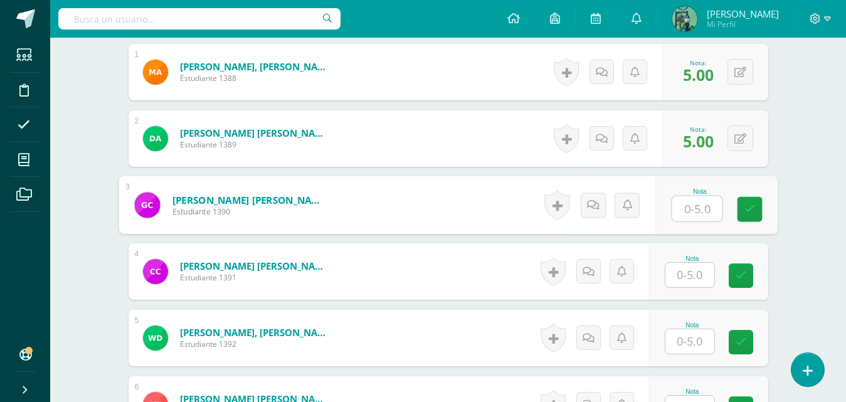
scroll to position [405, 0]
type input "5"
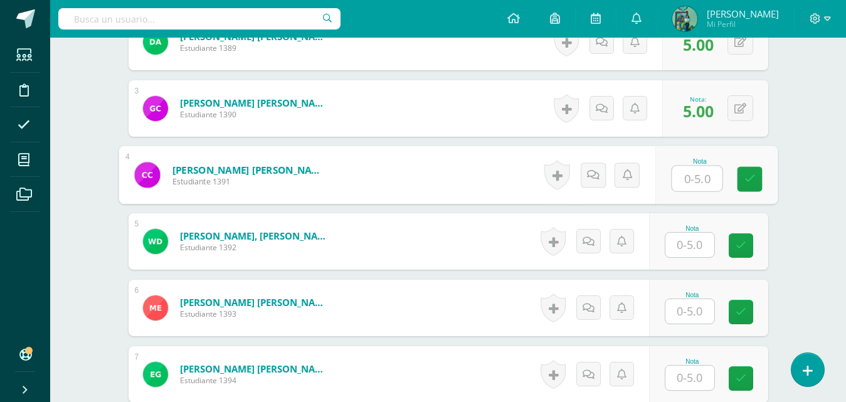
scroll to position [511, 0]
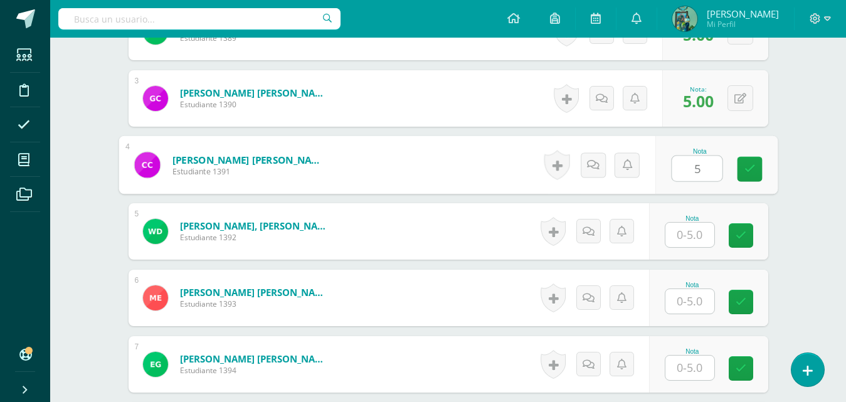
type input "5"
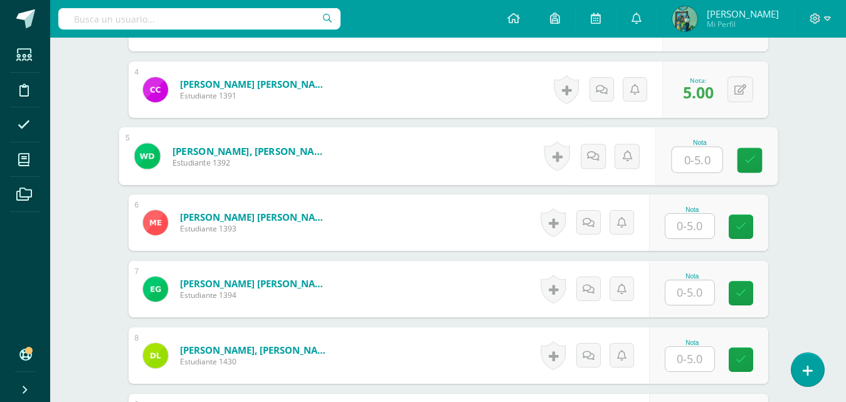
scroll to position [638, 0]
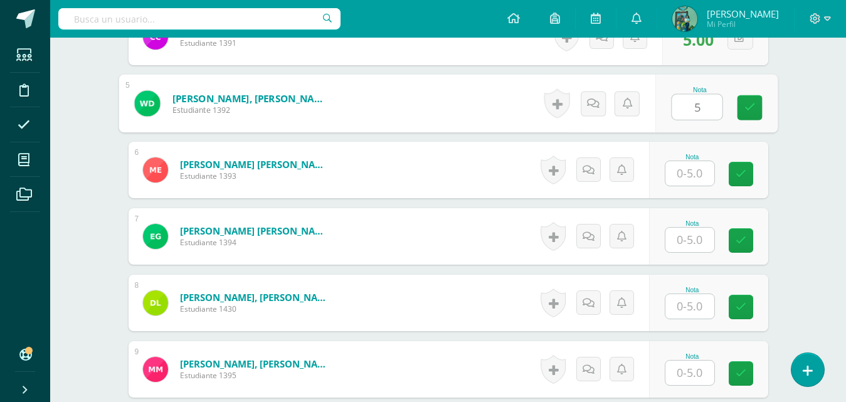
type input "5"
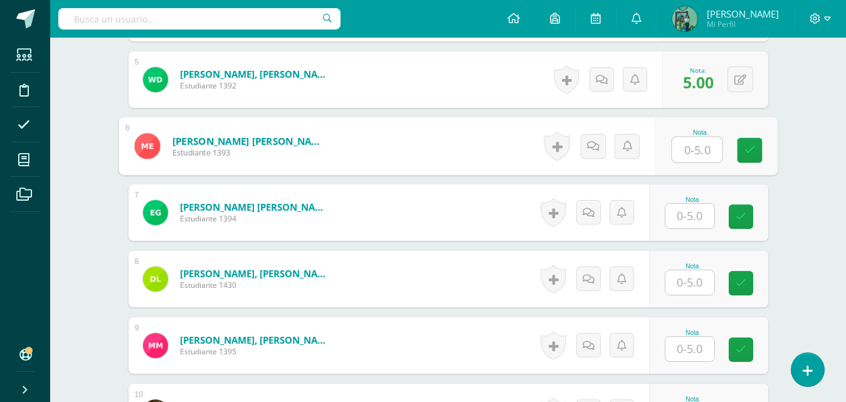
scroll to position [667, 0]
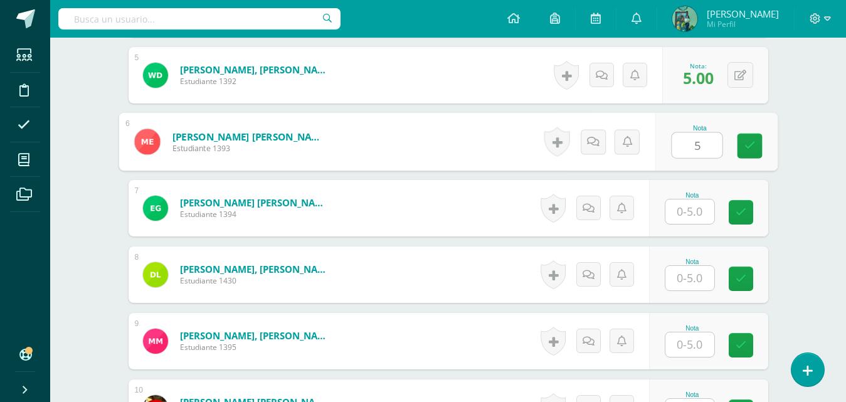
type input "5"
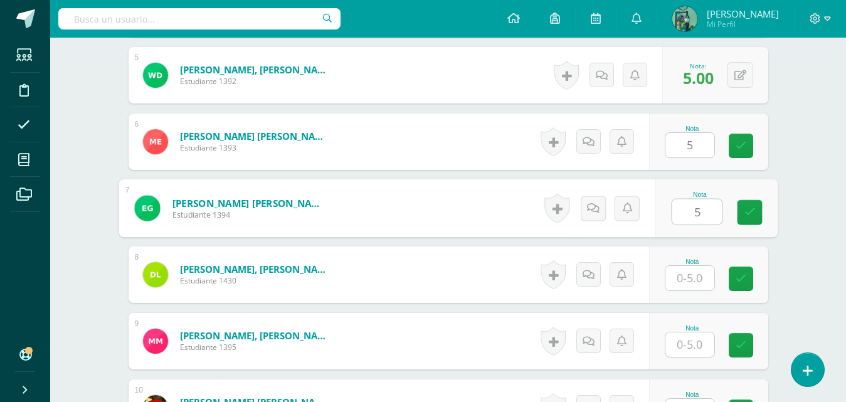
type input "5"
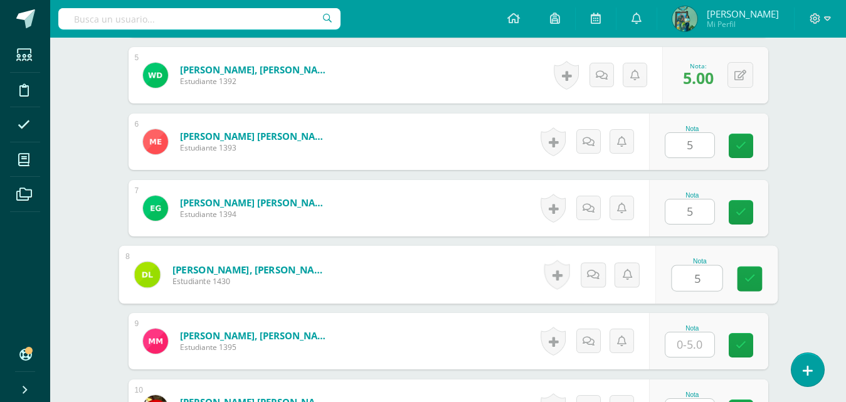
type input "5"
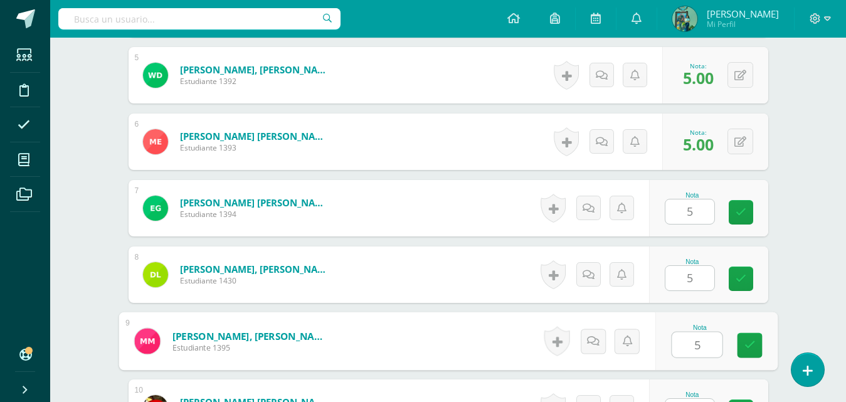
type input "5"
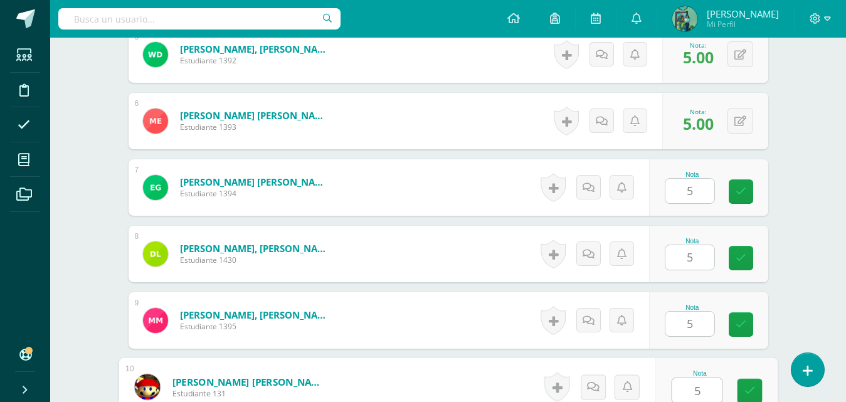
type input "5"
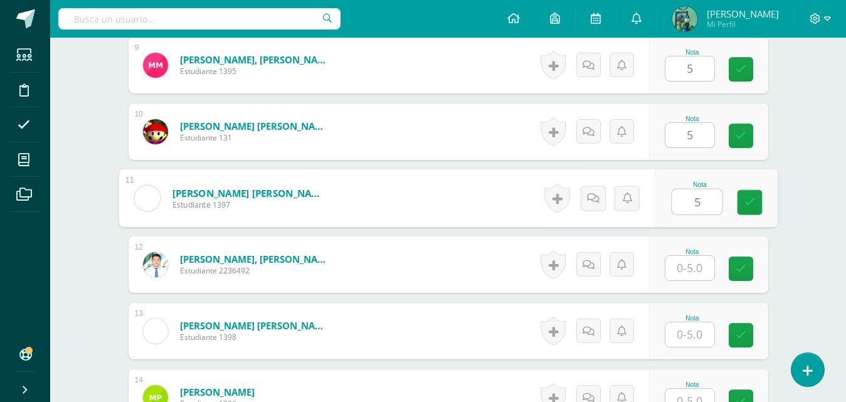
type input "5"
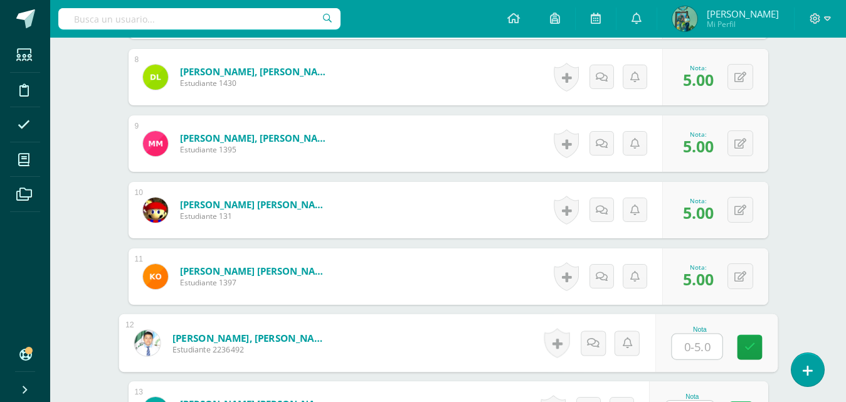
scroll to position [864, 0]
click at [733, 143] on button at bounding box center [741, 144] width 26 height 26
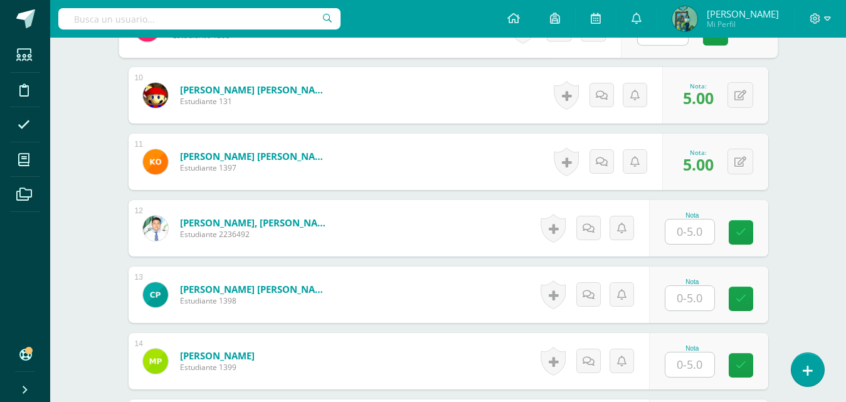
scroll to position [982, 0]
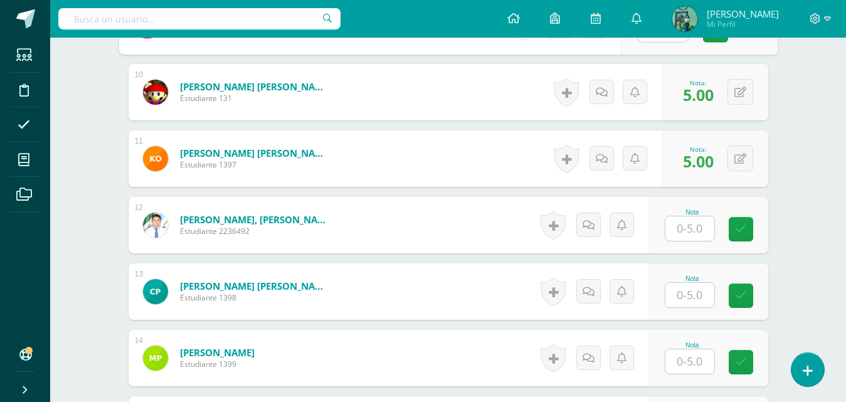
type input "0"
click at [701, 226] on input "text" at bounding box center [689, 228] width 49 height 24
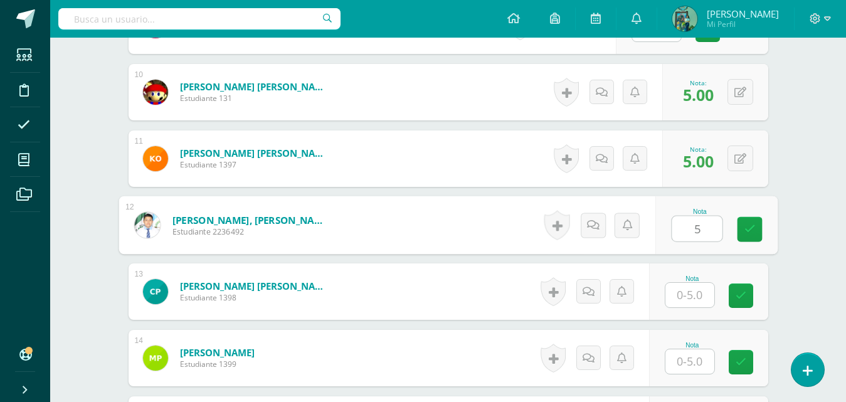
type input "5"
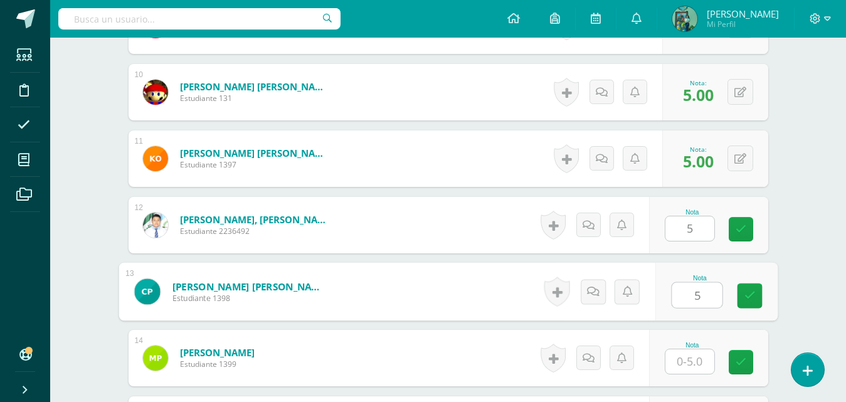
type input "5"
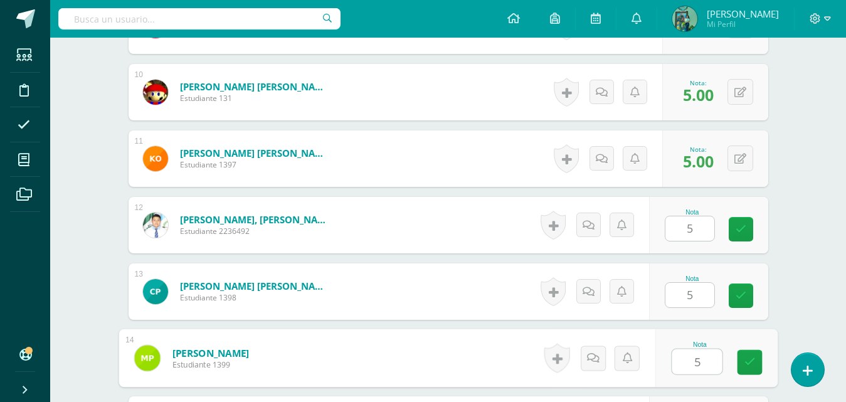
type input "5"
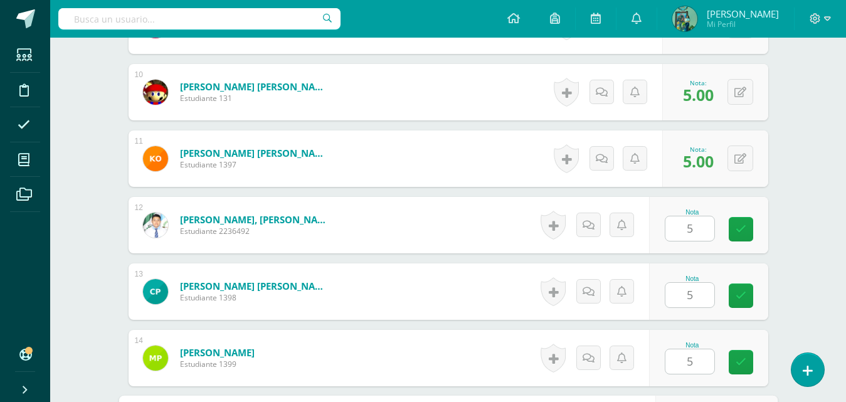
scroll to position [1209, 0]
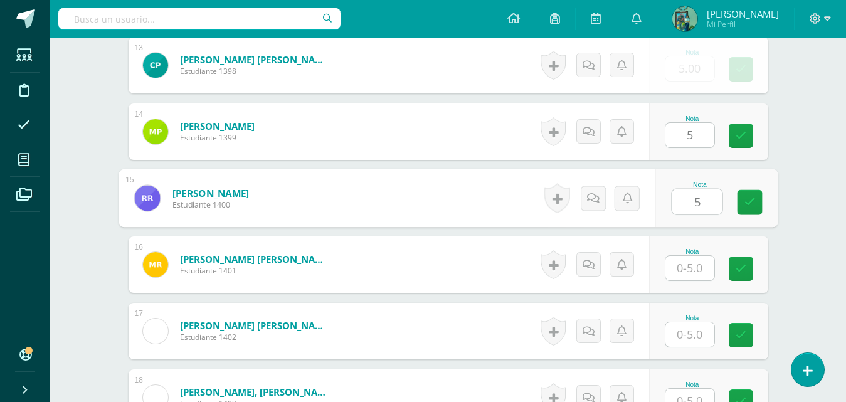
type input "5"
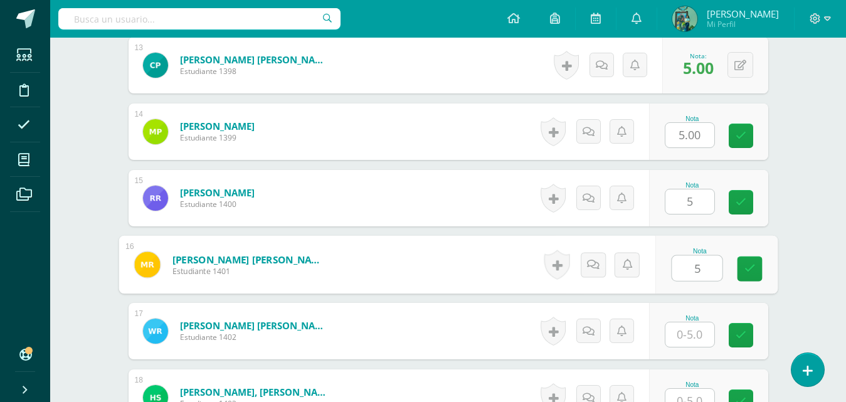
type input "5"
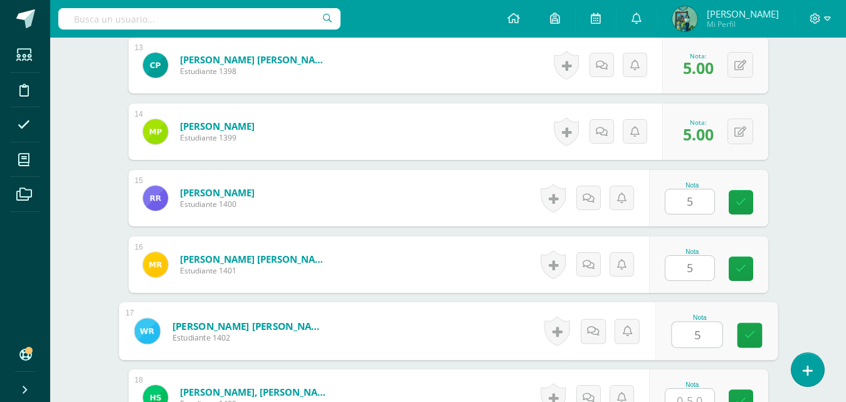
type input "5"
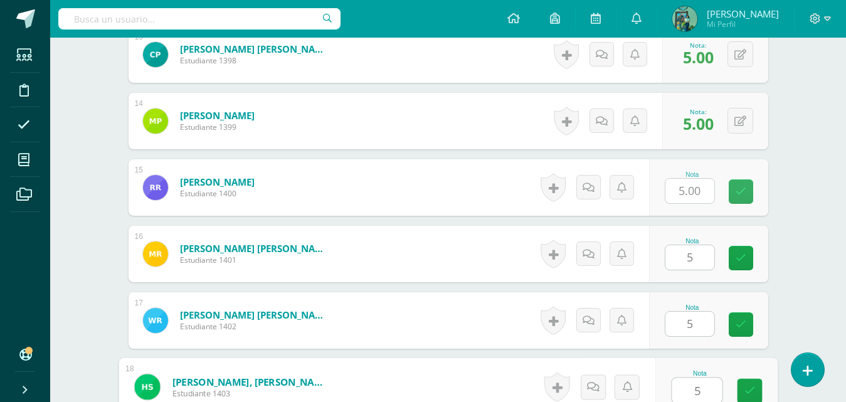
type input "5"
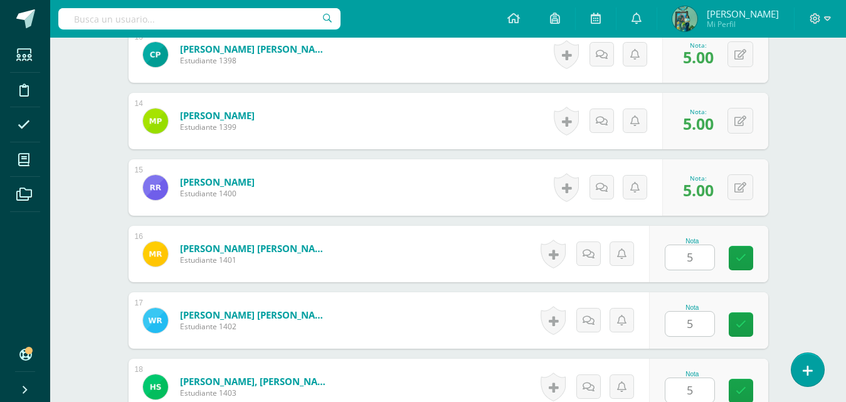
scroll to position [1474, 0]
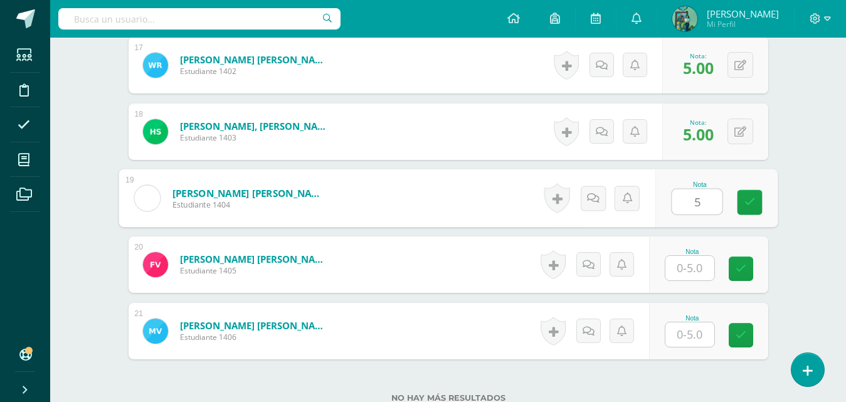
type input "5"
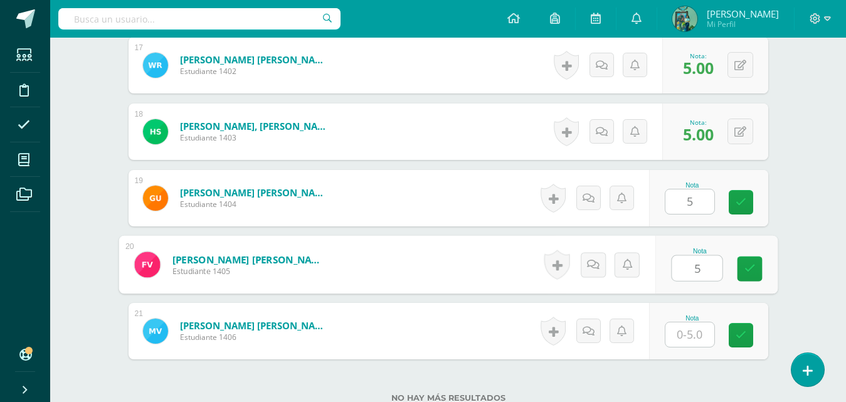
type input "5"
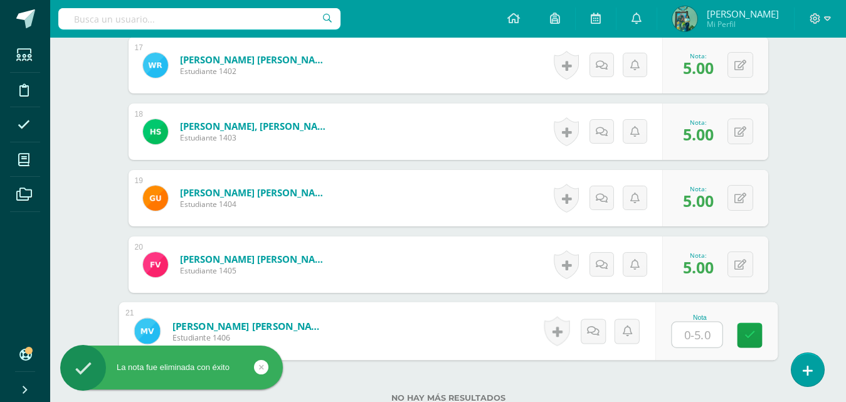
type input "5"
